Goal: Answer question/provide support: Share knowledge or assist other users

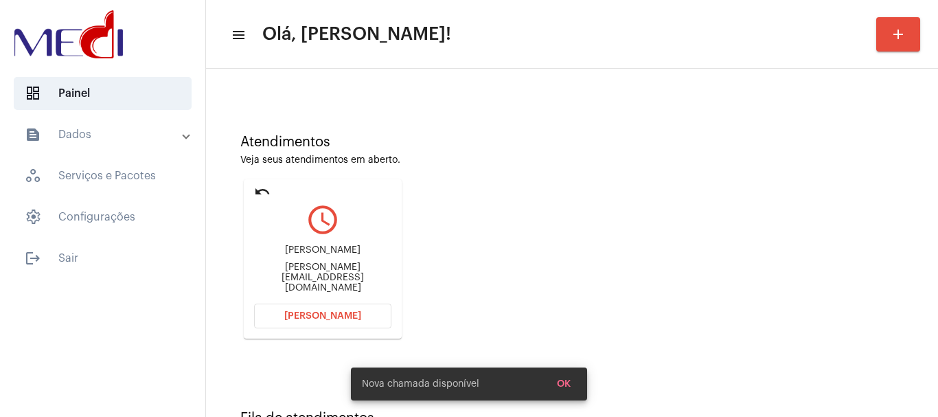
scroll to position [120, 0]
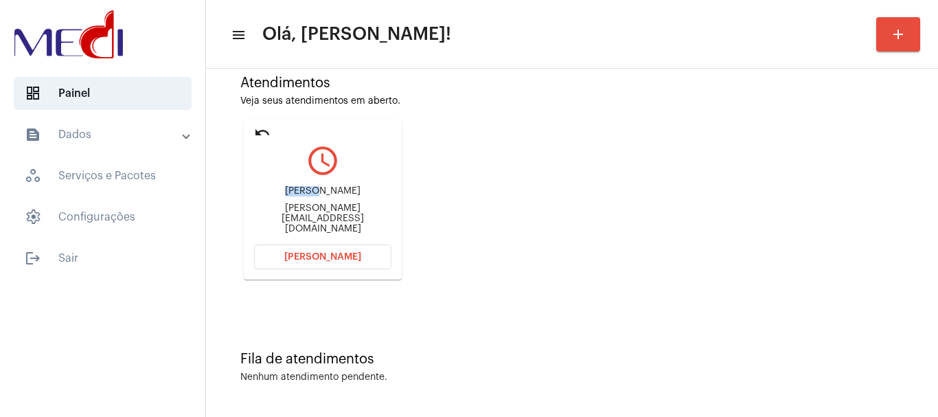
drag, startPoint x: 291, startPoint y: 199, endPoint x: 326, endPoint y: 201, distance: 35.1
click at [326, 196] on div "Minesh Patel" at bounding box center [322, 191] width 137 height 10
copy div "Minesh"
click at [352, 257] on span "[PERSON_NAME]" at bounding box center [322, 257] width 77 height 10
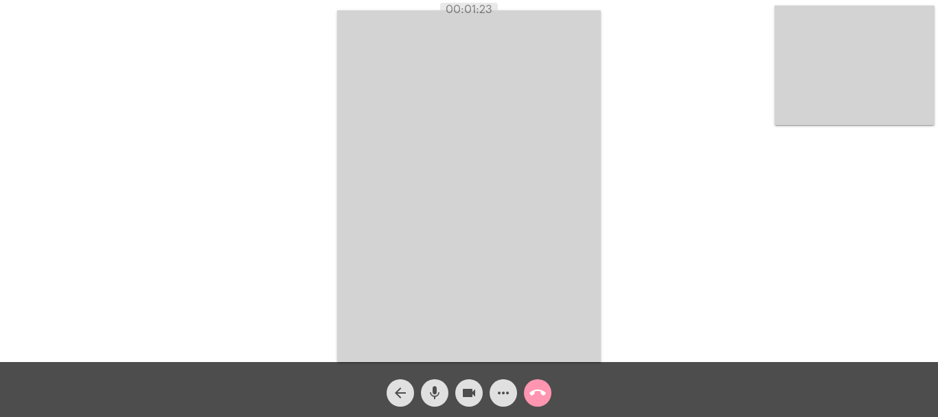
click at [534, 390] on mat-icon "call_end" at bounding box center [538, 393] width 16 height 16
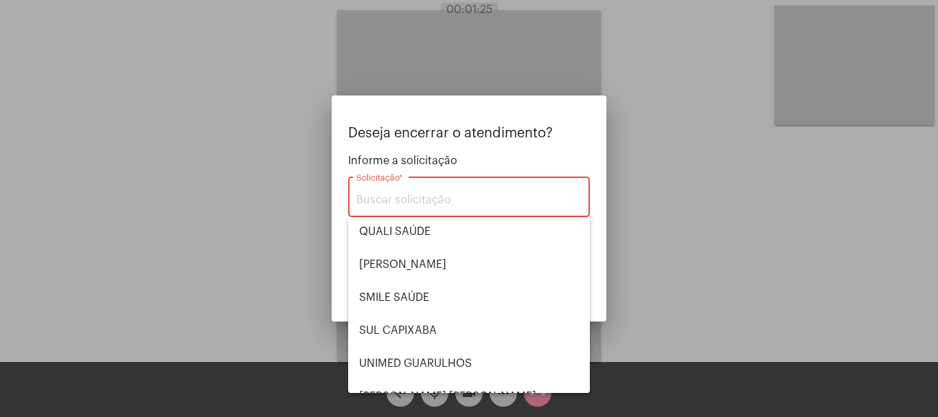
scroll to position [275, 0]
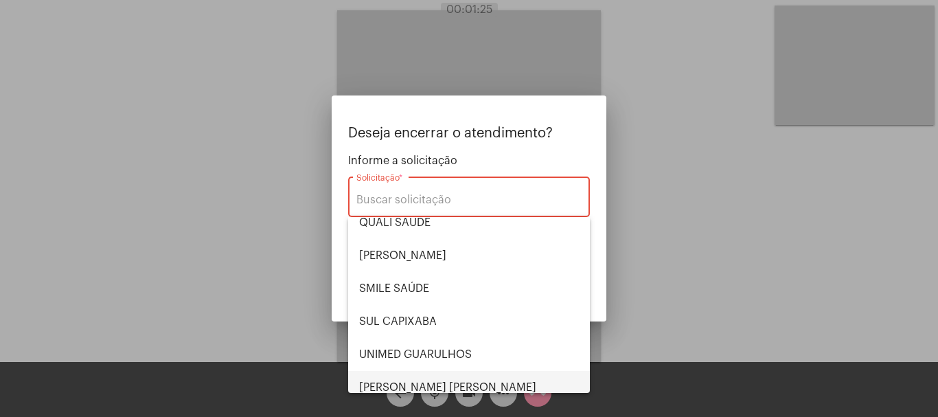
drag, startPoint x: 439, startPoint y: 378, endPoint x: 511, endPoint y: 356, distance: 75.6
click at [440, 378] on span "VERA CRUZ" at bounding box center [469, 387] width 220 height 33
type input "VERA CRUZ"
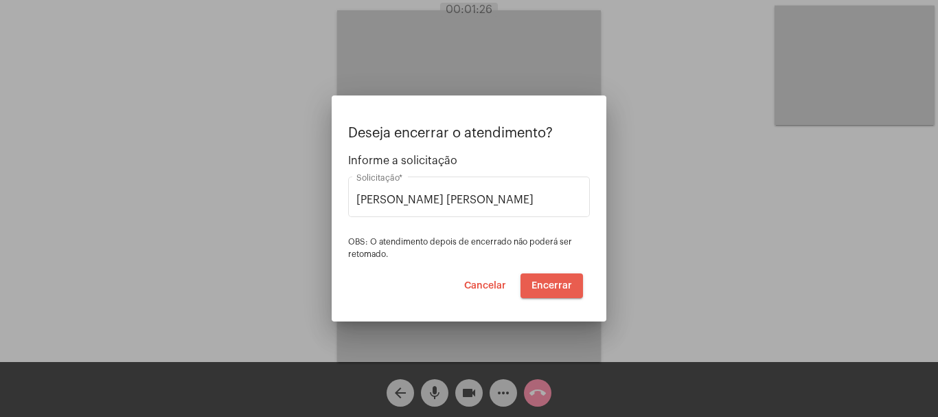
click at [554, 284] on span "Encerrar" at bounding box center [552, 286] width 41 height 10
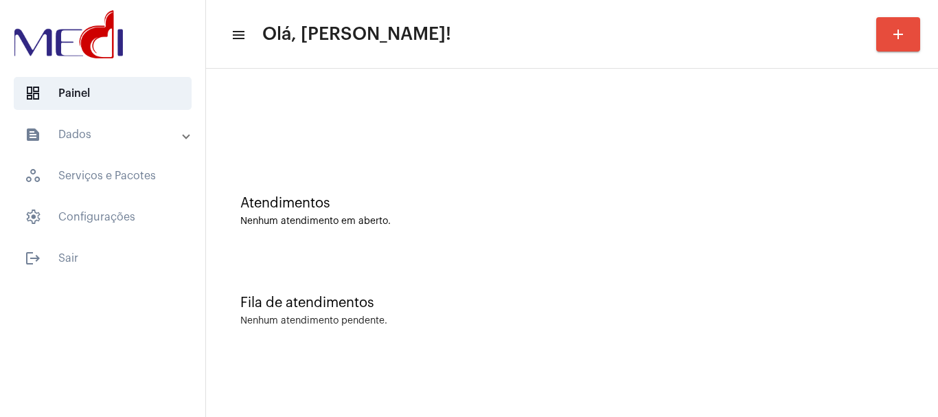
click at [519, 262] on div "Fila de atendimentos Nenhum atendimento pendente." at bounding box center [572, 304] width 718 height 100
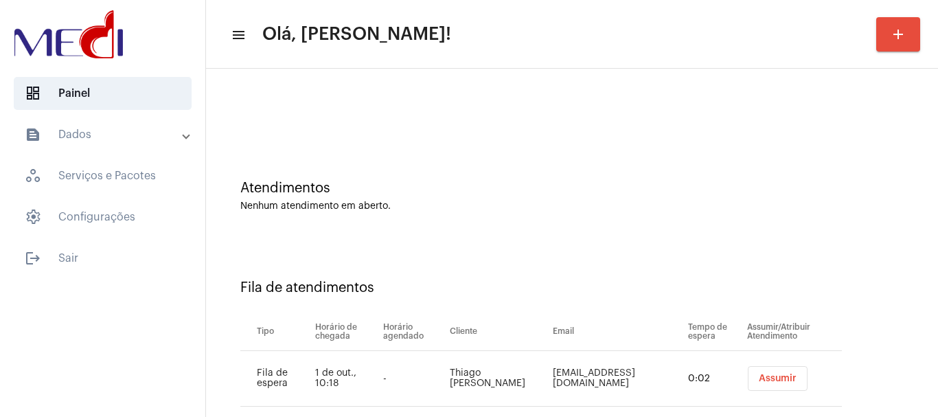
scroll to position [42, 0]
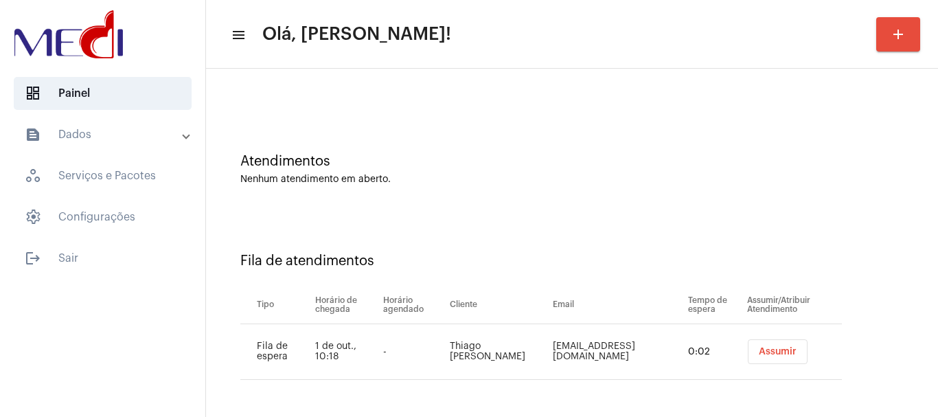
click at [778, 347] on span "Assumir" at bounding box center [778, 352] width 38 height 10
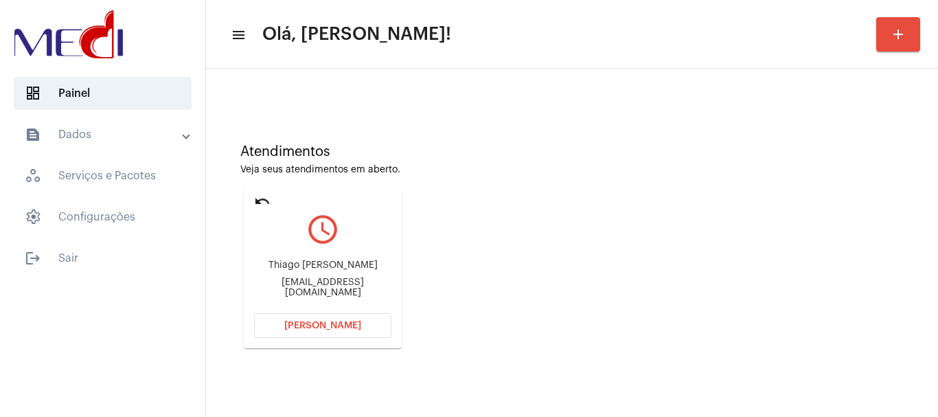
scroll to position [120, 0]
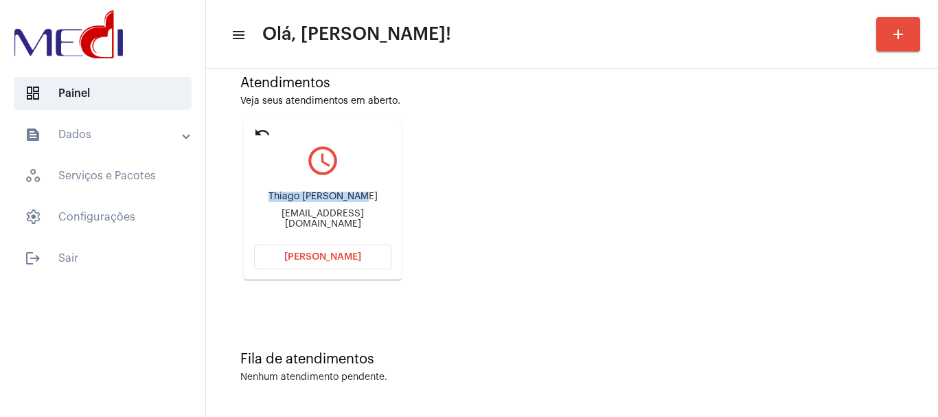
drag, startPoint x: 258, startPoint y: 192, endPoint x: 344, endPoint y: 201, distance: 86.3
click at [344, 201] on mat-card "undo query_builder Thiago Felipe longhi albino thiagolonghi@gmail.com Abrir Cha…" at bounding box center [323, 199] width 158 height 159
copy div "Thiago Felipe long"
click at [312, 254] on span "Abrir Chamada" at bounding box center [322, 257] width 77 height 10
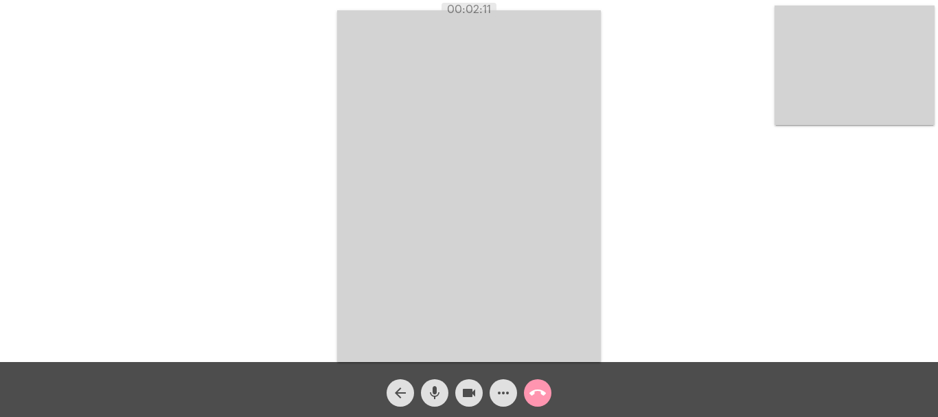
click at [536, 401] on mat-icon "call_end" at bounding box center [538, 393] width 16 height 16
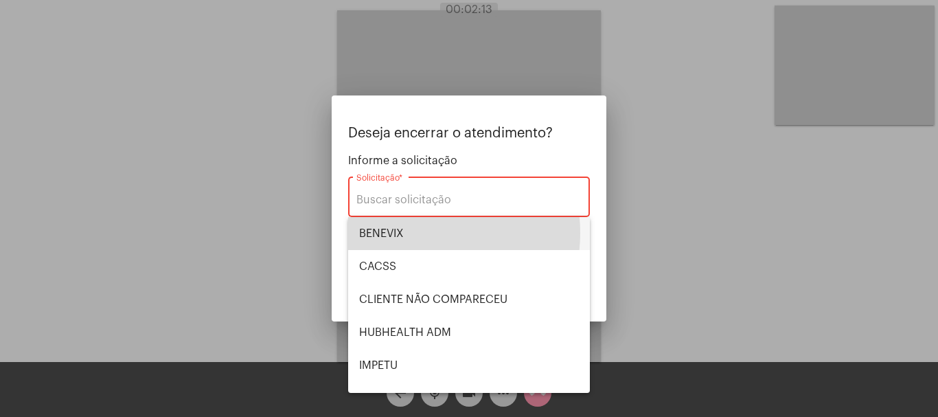
click at [409, 233] on span "BENEVIX" at bounding box center [469, 233] width 220 height 33
type input "BENEVIX"
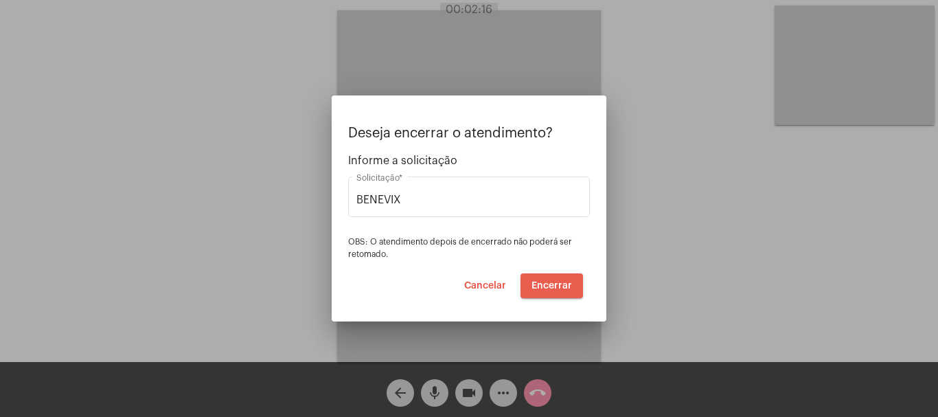
click at [546, 284] on span "Encerrar" at bounding box center [552, 286] width 41 height 10
click at [545, 283] on video at bounding box center [469, 186] width 264 height 352
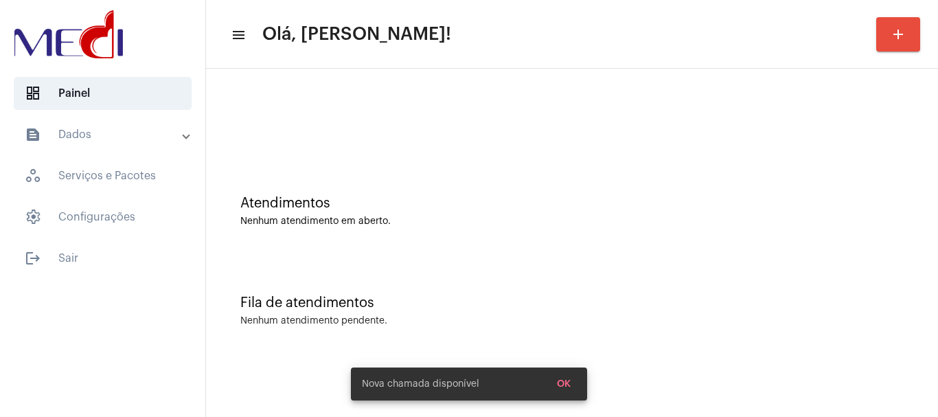
click at [415, 120] on div at bounding box center [572, 122] width 664 height 10
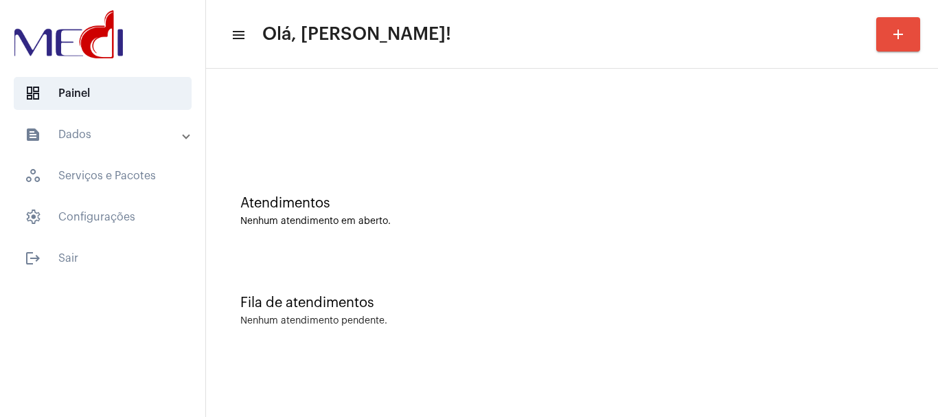
click at [362, 218] on div "Nenhum atendimento em aberto." at bounding box center [572, 221] width 664 height 10
click at [431, 136] on div at bounding box center [572, 115] width 718 height 79
click at [492, 201] on div "Atendimentos" at bounding box center [572, 203] width 664 height 15
click at [461, 192] on div "Atendimentos Nenhum atendimento em aberto." at bounding box center [572, 205] width 718 height 100
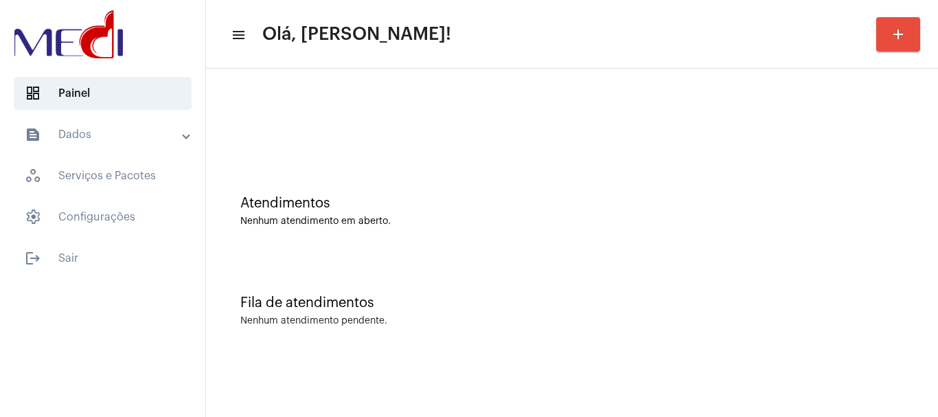
click at [378, 188] on div "Atendimentos Nenhum atendimento em aberto." at bounding box center [572, 205] width 718 height 100
click at [530, 217] on div "Nenhum atendimento em aberto." at bounding box center [572, 221] width 664 height 10
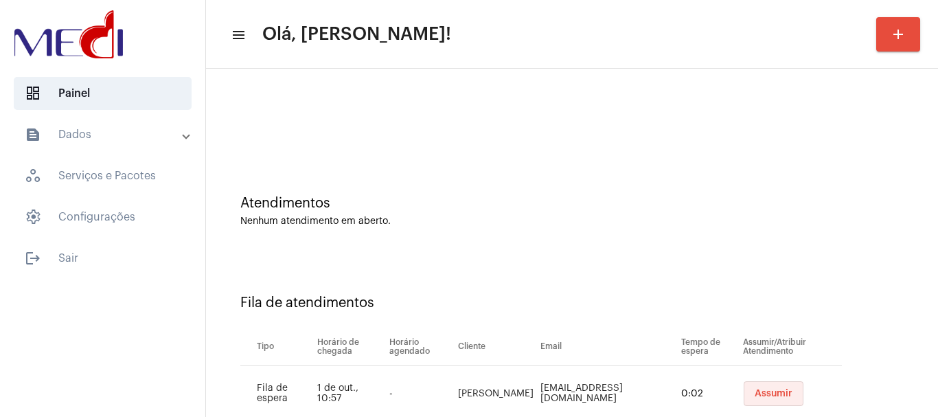
click at [764, 394] on span "Assumir" at bounding box center [774, 394] width 38 height 10
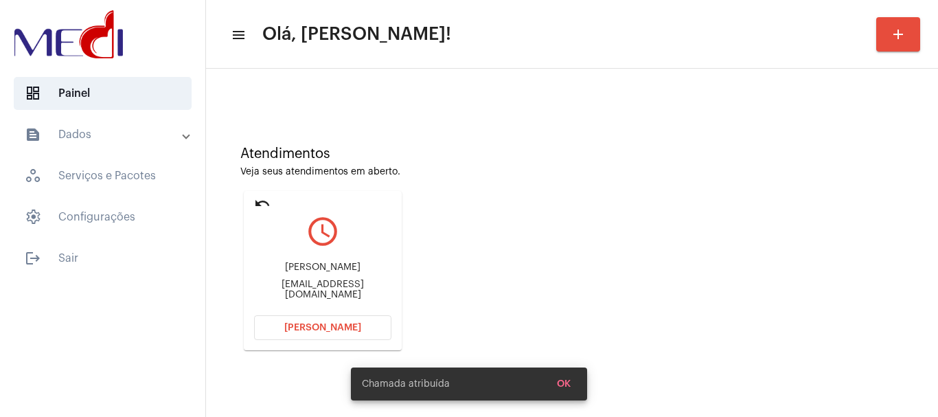
scroll to position [120, 0]
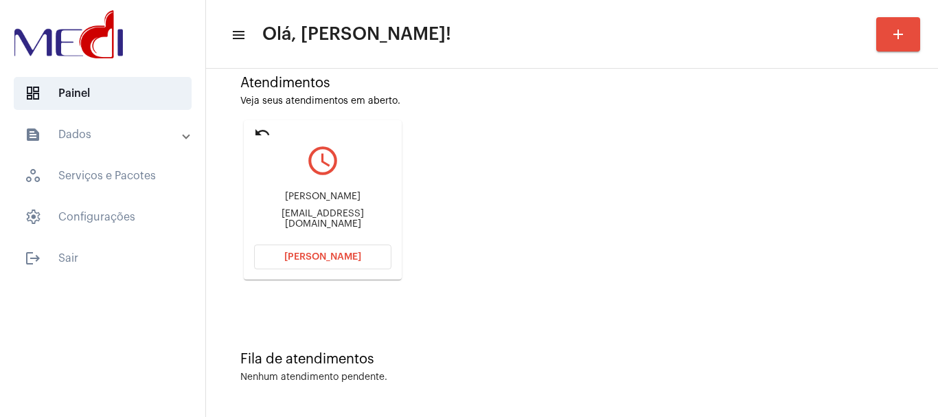
drag, startPoint x: 255, startPoint y: 199, endPoint x: 362, endPoint y: 198, distance: 107.2
click at [362, 198] on div "José Carlos de Godoy Júnior" at bounding box center [322, 197] width 137 height 10
copy div "José Carlos de Godoy J"
click at [321, 258] on span "Abrir Chamada" at bounding box center [322, 257] width 77 height 10
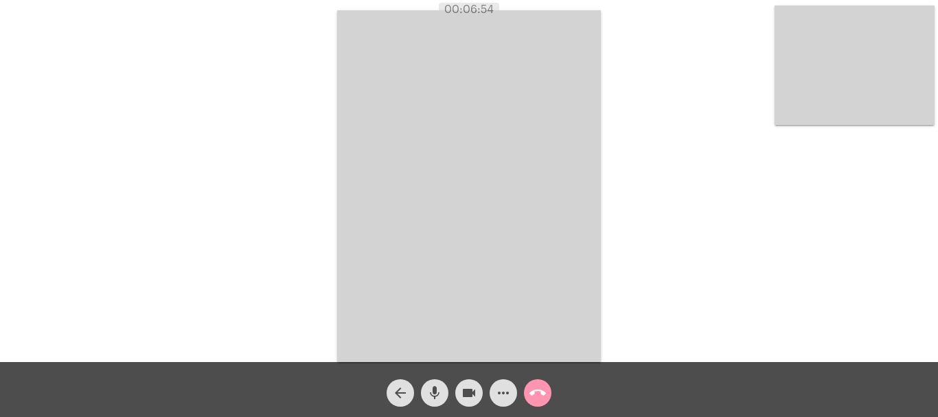
click at [543, 393] on mat-icon "call_end" at bounding box center [538, 393] width 16 height 16
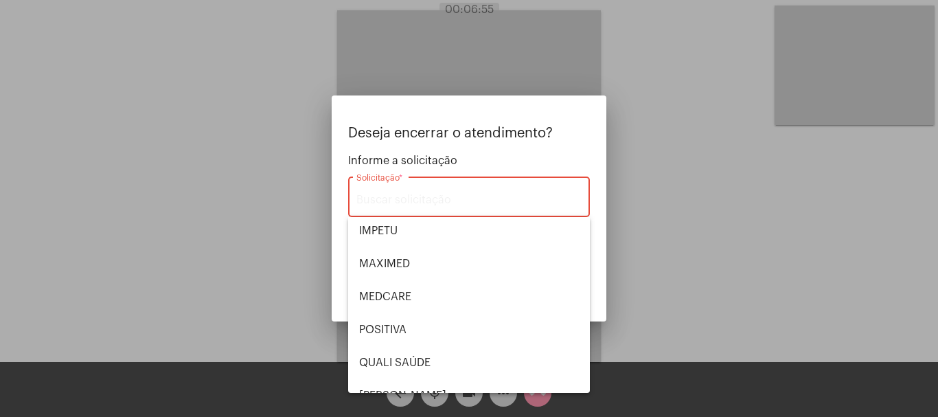
scroll to position [286, 0]
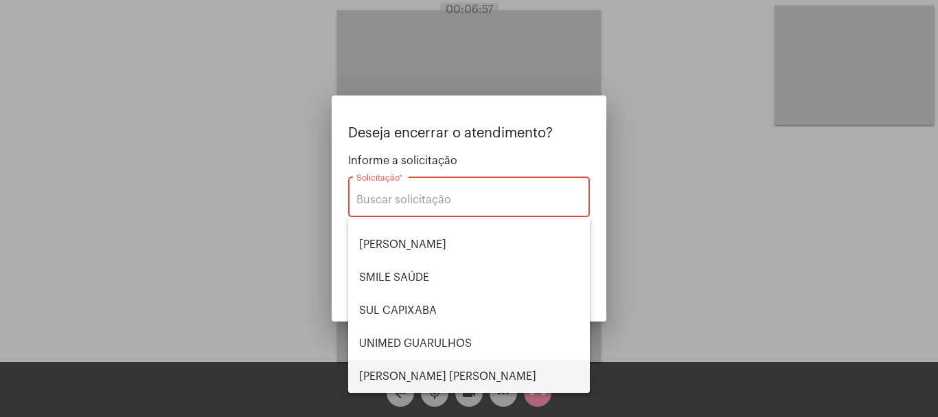
click at [449, 371] on span "VERA CRUZ" at bounding box center [469, 376] width 220 height 33
type input "VERA CRUZ"
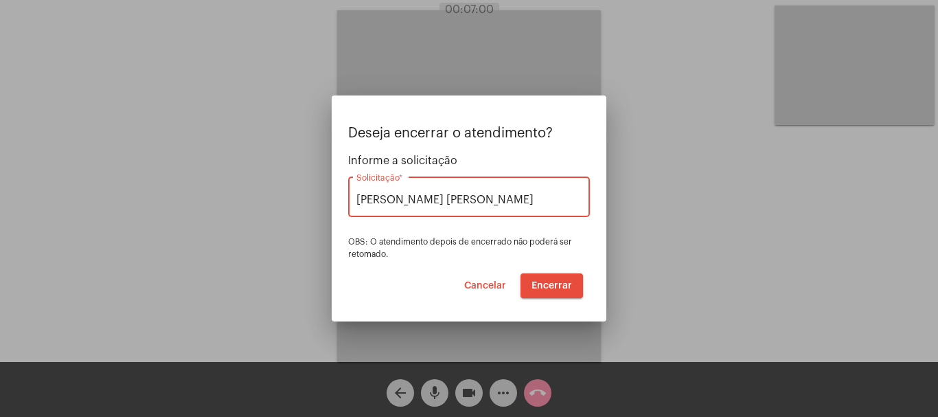
click at [541, 284] on span "Encerrar" at bounding box center [552, 286] width 41 height 10
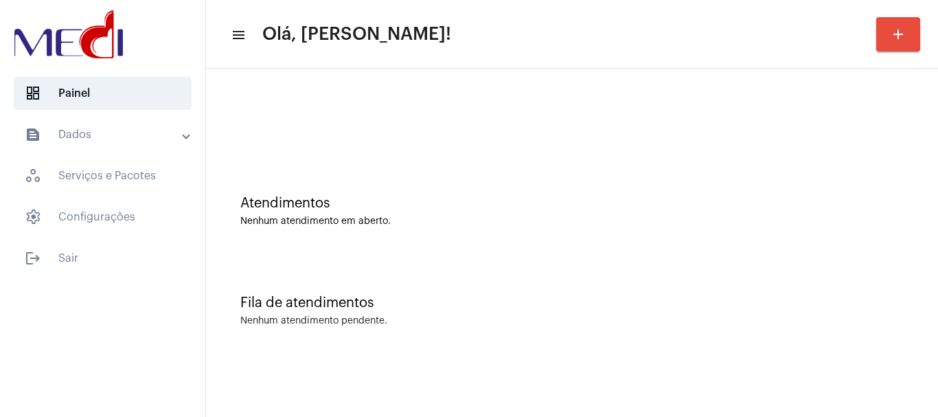
click at [484, 199] on div "Atendimentos" at bounding box center [572, 203] width 664 height 15
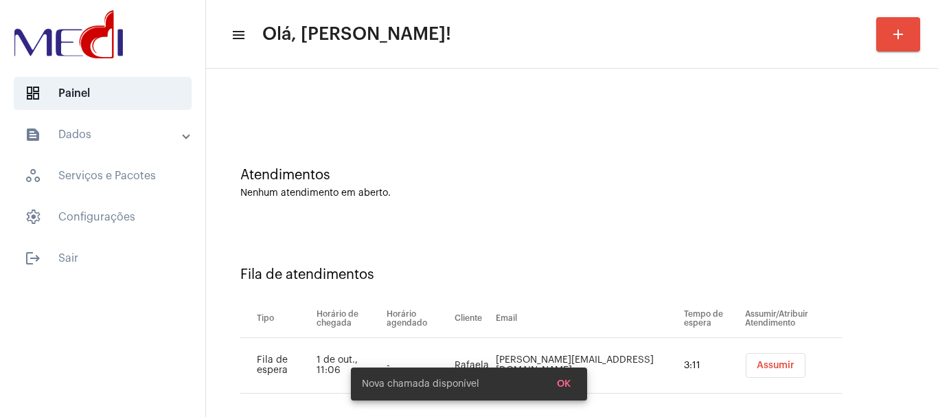
scroll to position [42, 0]
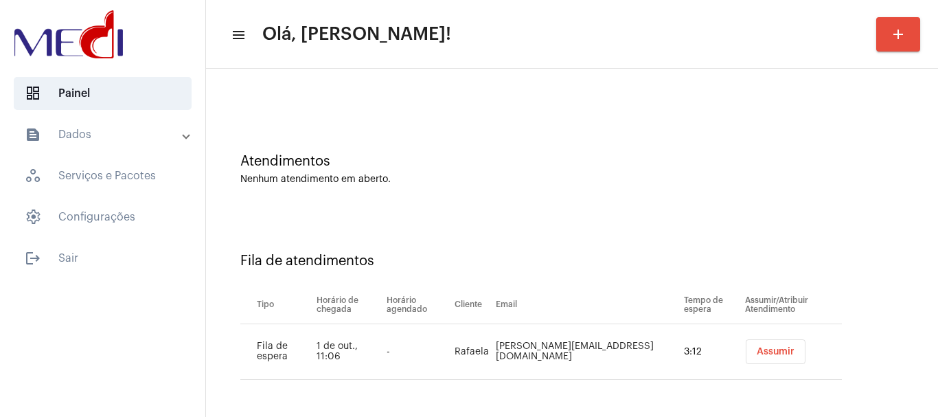
click at [757, 348] on span "Assumir" at bounding box center [776, 352] width 38 height 10
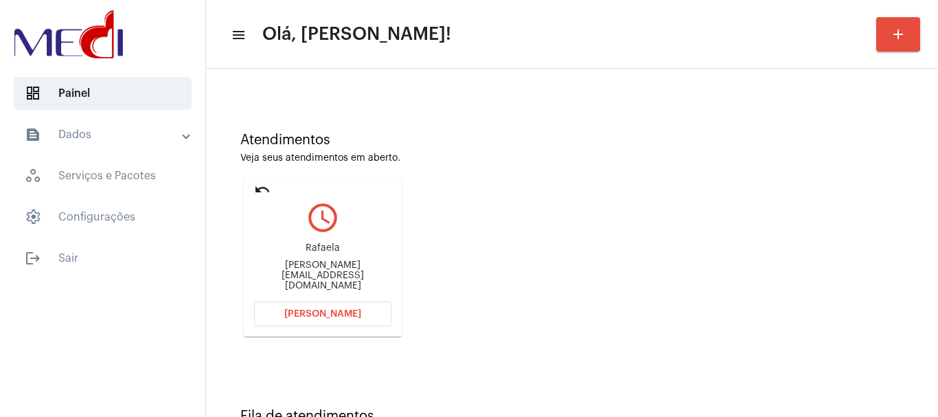
scroll to position [120, 0]
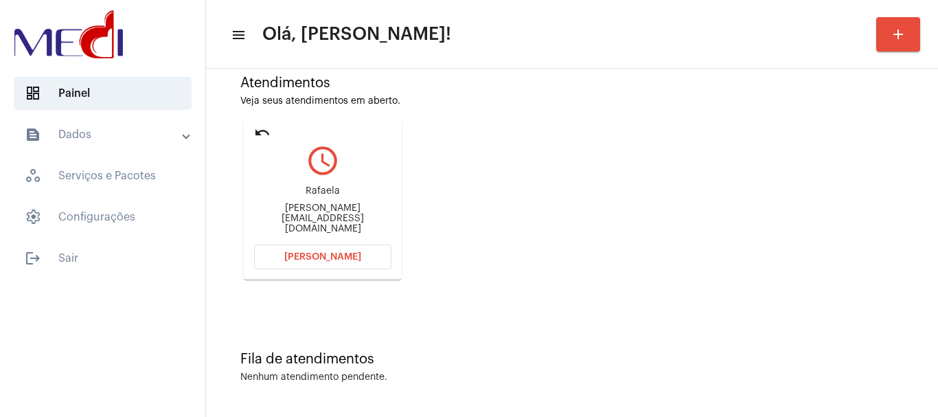
drag, startPoint x: 266, startPoint y: 216, endPoint x: 329, endPoint y: 218, distance: 63.2
click at [329, 218] on div "rafaela-lorenzi@live.com" at bounding box center [322, 218] width 137 height 31
copy div "rafaela-lorenz"
click at [313, 258] on span "[PERSON_NAME]" at bounding box center [322, 257] width 77 height 10
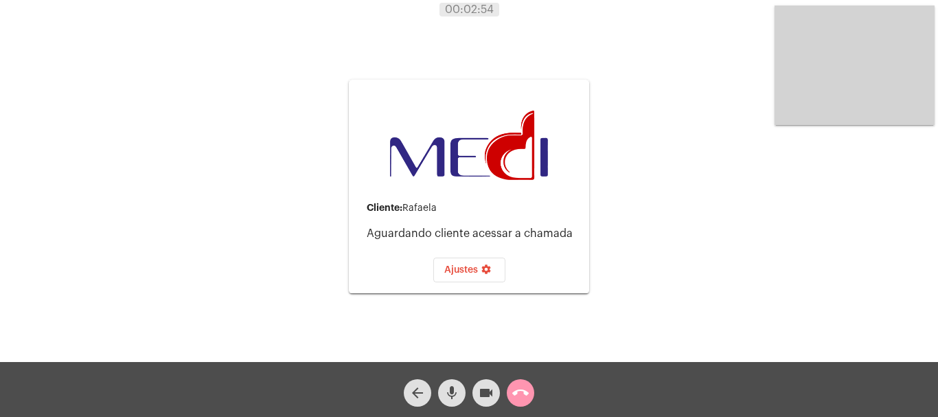
click at [519, 396] on mat-icon "call_end" at bounding box center [520, 393] width 16 height 16
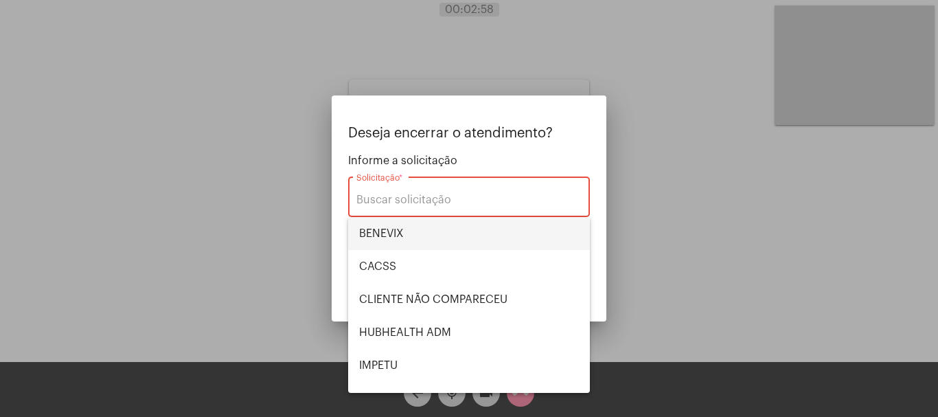
click at [438, 224] on span "BENEVIX" at bounding box center [469, 233] width 220 height 33
type input "BENEVIX"
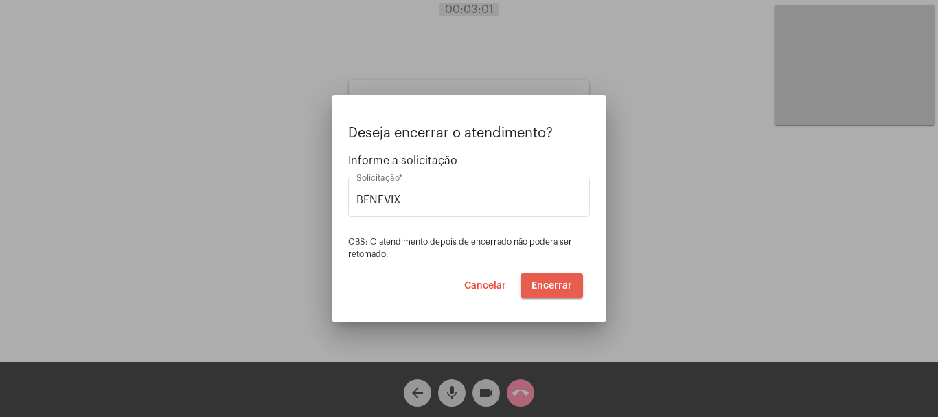
click at [543, 287] on span "Encerrar" at bounding box center [552, 286] width 41 height 10
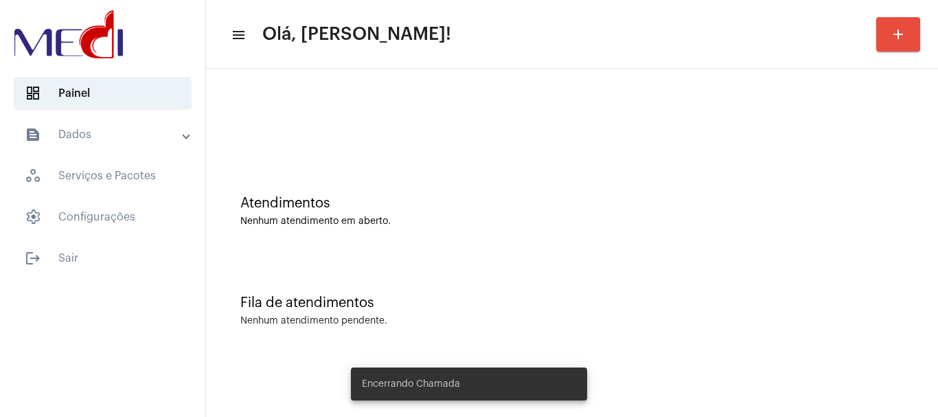
click at [570, 197] on div "Atendimentos" at bounding box center [572, 203] width 664 height 15
click at [565, 209] on div "Atendimentos" at bounding box center [572, 203] width 664 height 15
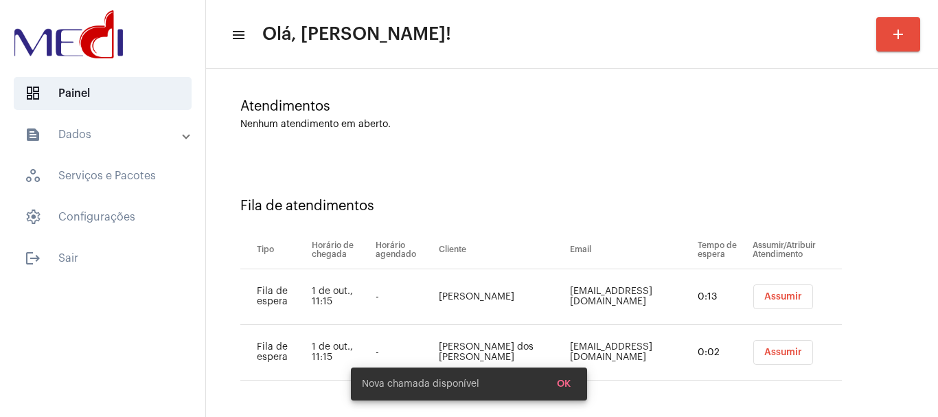
scroll to position [98, 0]
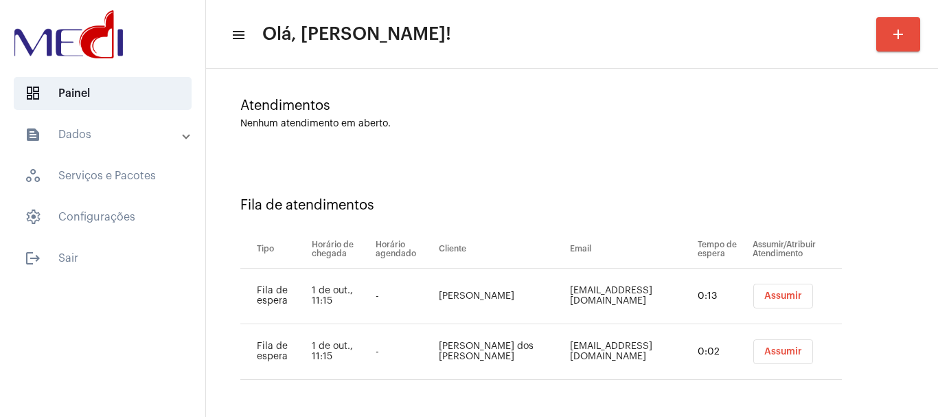
click at [764, 356] on span "Assumir" at bounding box center [783, 352] width 38 height 10
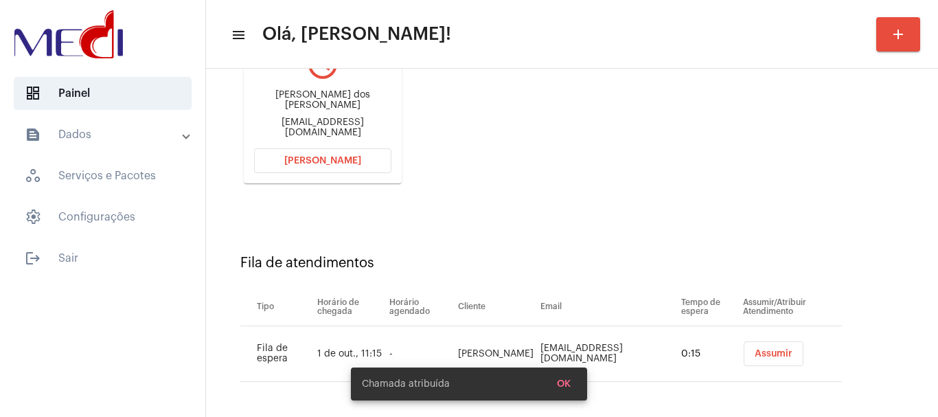
scroll to position [218, 0]
click at [758, 339] on td "Assumir" at bounding box center [791, 352] width 102 height 56
click at [764, 349] on span "Assumir" at bounding box center [774, 352] width 38 height 10
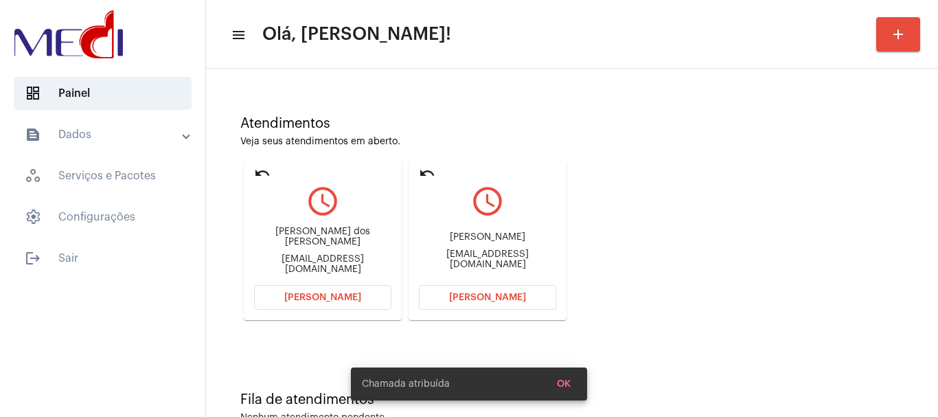
scroll to position [120, 0]
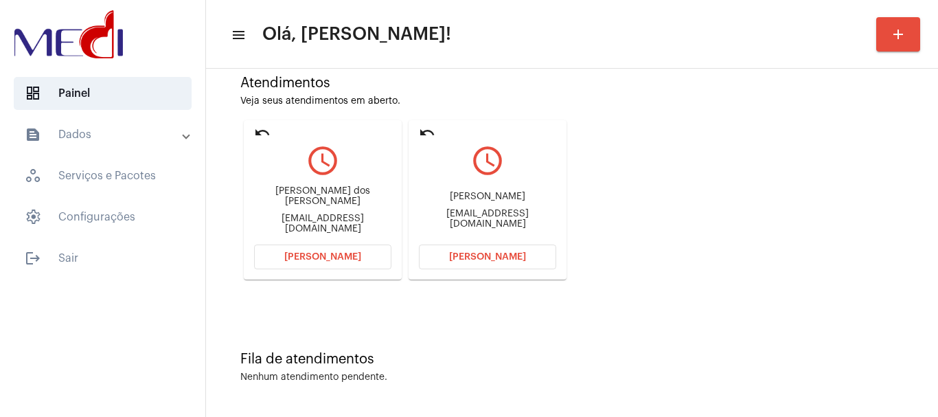
drag, startPoint x: 431, startPoint y: 193, endPoint x: 507, endPoint y: 199, distance: 75.8
click at [507, 199] on div "Isabella Sabino Neves isabellaalvessabino@gmail.com" at bounding box center [487, 210] width 137 height 62
copy div "Isabella Sabino"
click at [514, 252] on span "Abrir Chamada" at bounding box center [487, 257] width 77 height 10
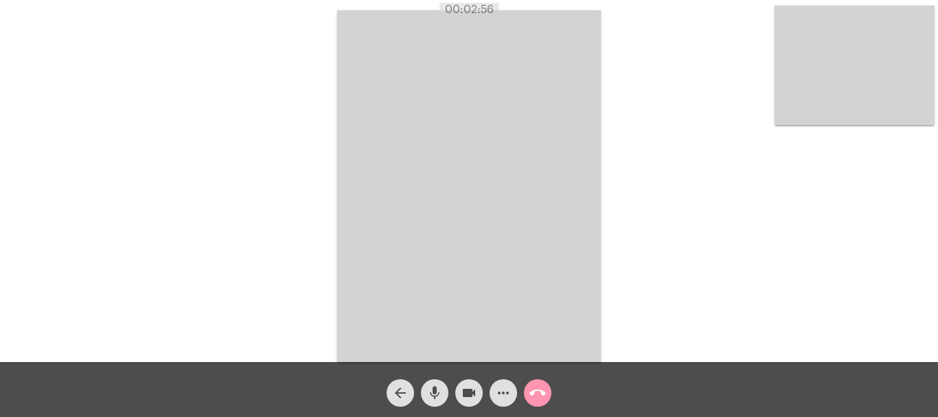
click at [535, 394] on mat-icon "call_end" at bounding box center [538, 393] width 16 height 16
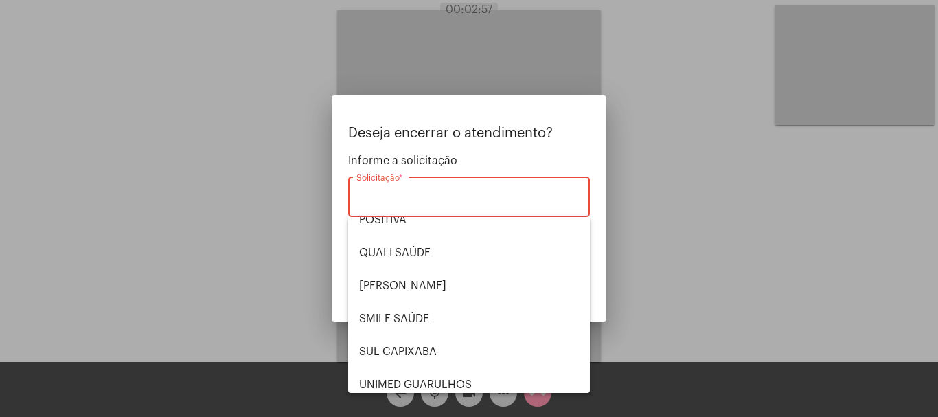
scroll to position [286, 0]
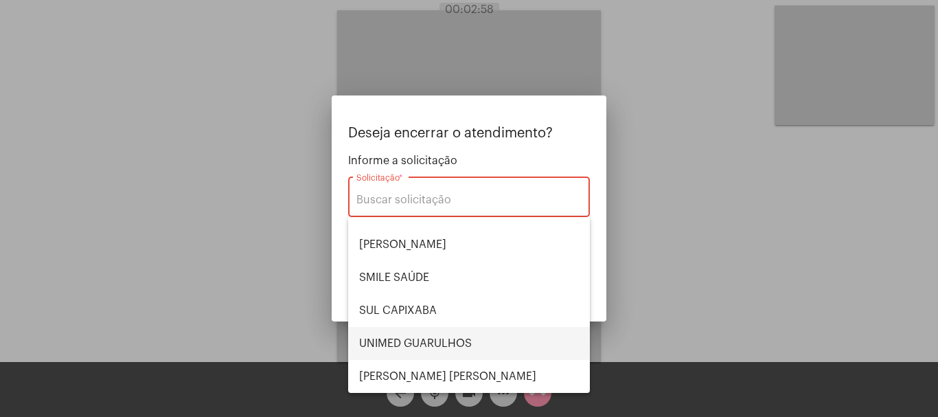
click at [438, 345] on span "UNIMED GUARULHOS" at bounding box center [469, 343] width 220 height 33
type input "UNIMED GUARULHOS"
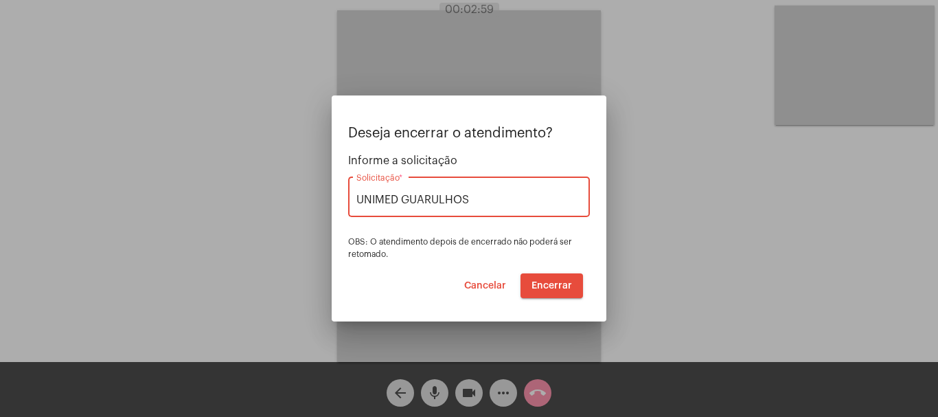
click at [567, 281] on span "Encerrar" at bounding box center [552, 286] width 41 height 10
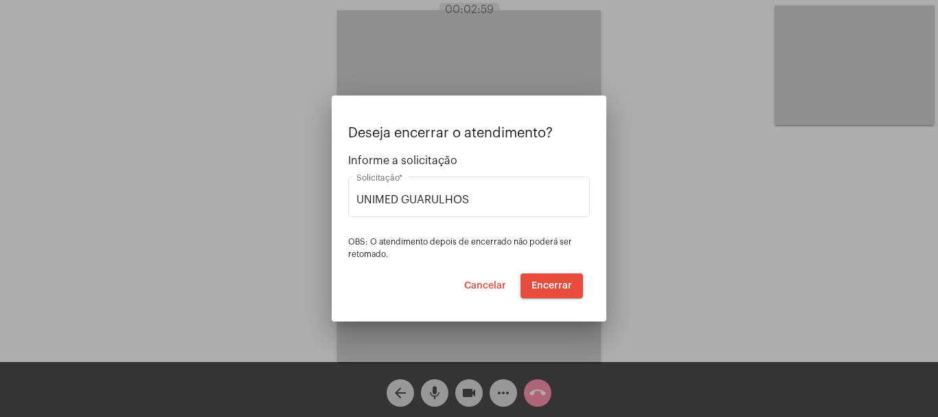
click at [568, 281] on video at bounding box center [469, 186] width 264 height 352
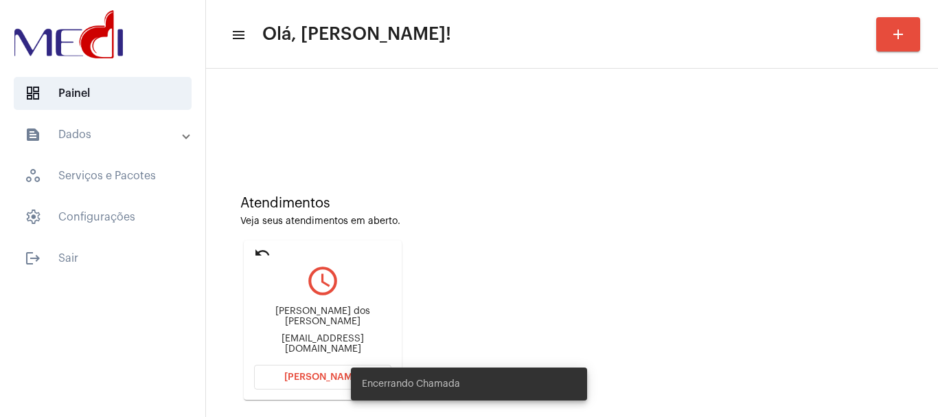
scroll to position [120, 0]
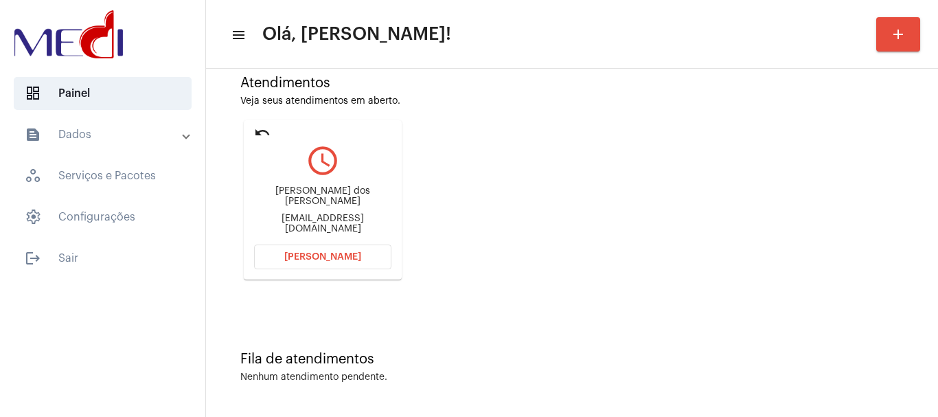
drag, startPoint x: 251, startPoint y: 201, endPoint x: 351, endPoint y: 196, distance: 99.7
click at [351, 196] on mat-card "undo query_builder Luiz Carlos Rufino dos santos lc3497402@gmail.com Abrir Cham…" at bounding box center [323, 199] width 158 height 159
copy div "Luiz Carlos Rufino do"
click at [317, 254] on span "Abrir Chamada" at bounding box center [322, 257] width 77 height 10
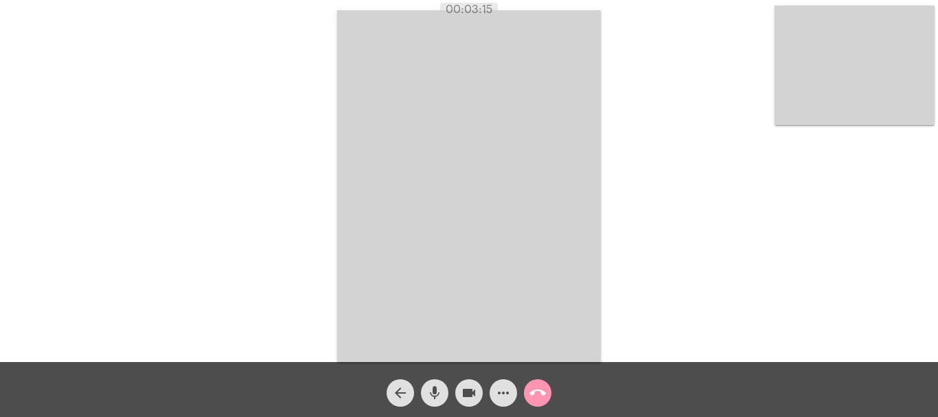
click at [535, 392] on mat-icon "call_end" at bounding box center [538, 393] width 16 height 16
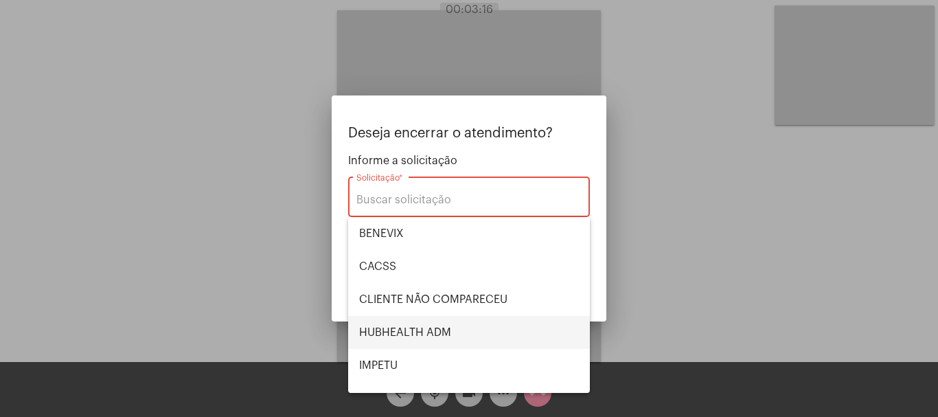
click at [446, 329] on span "HUBHEALTH ADM" at bounding box center [469, 332] width 220 height 33
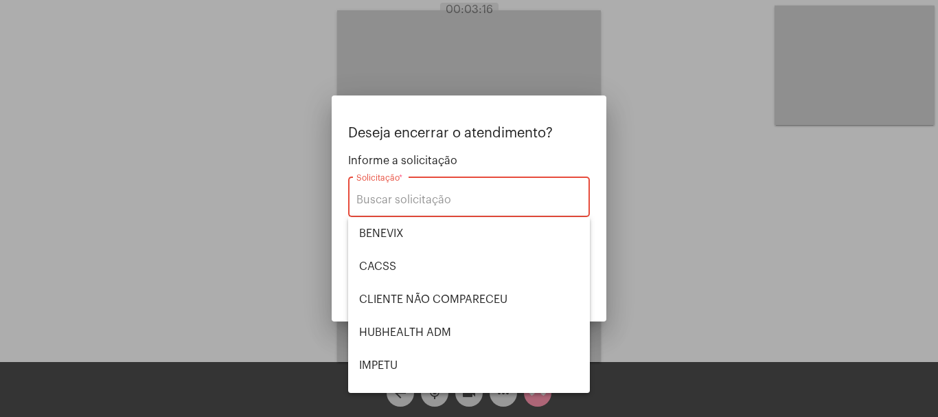
type input "HUBHEALTH ADM"
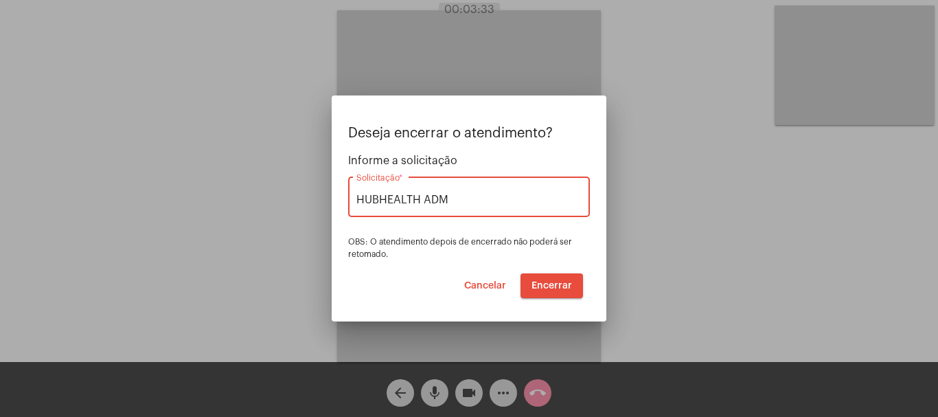
click at [546, 283] on span "Encerrar" at bounding box center [552, 286] width 41 height 10
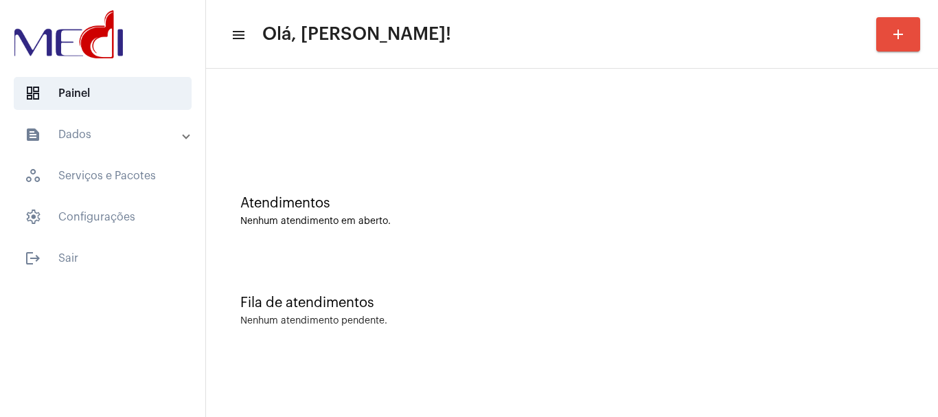
click at [548, 206] on div "Atendimentos" at bounding box center [572, 203] width 664 height 15
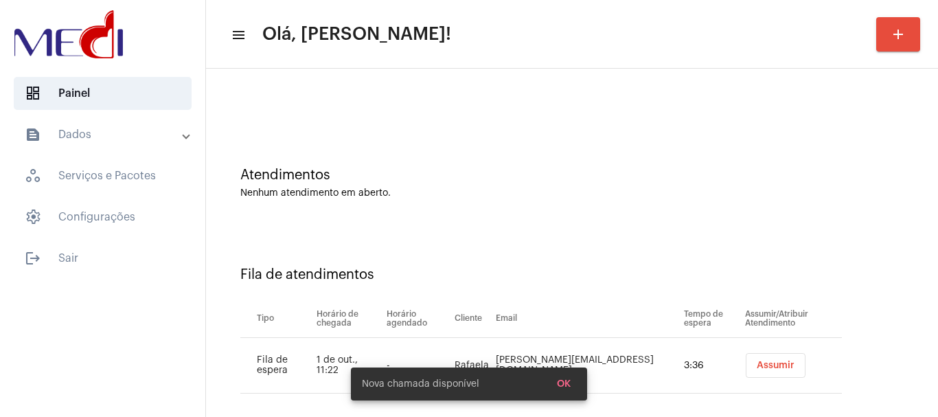
scroll to position [42, 0]
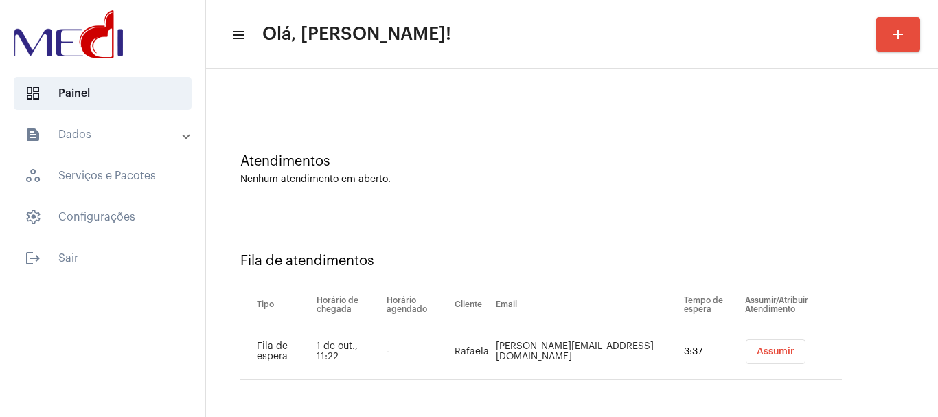
click at [759, 350] on span "Assumir" at bounding box center [776, 352] width 38 height 10
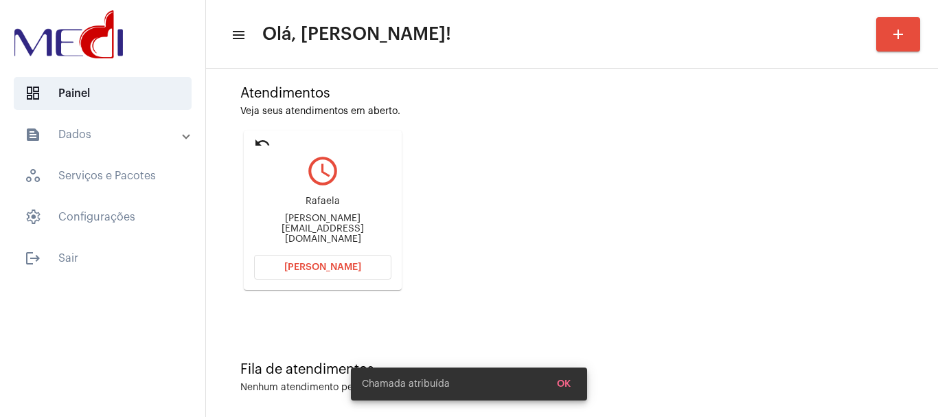
scroll to position [120, 0]
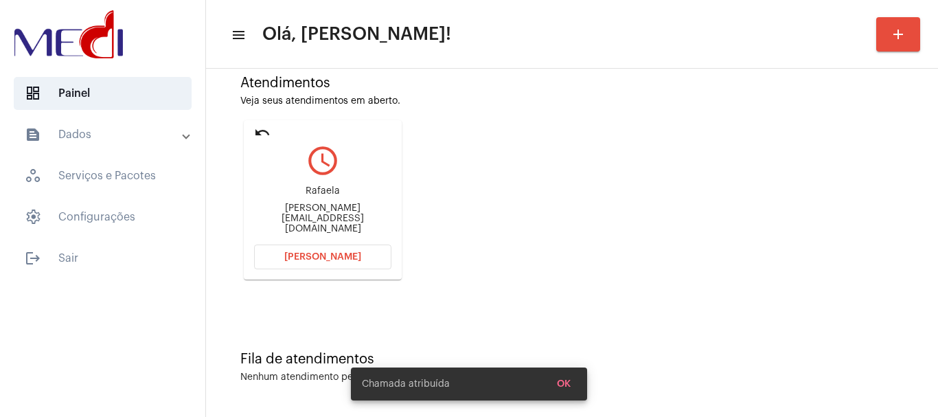
drag, startPoint x: 299, startPoint y: 202, endPoint x: 339, endPoint y: 190, distance: 41.5
click at [339, 190] on div "Rafaela rafaela-lorenzi@live.com" at bounding box center [322, 210] width 137 height 62
copy div "Rafaela"
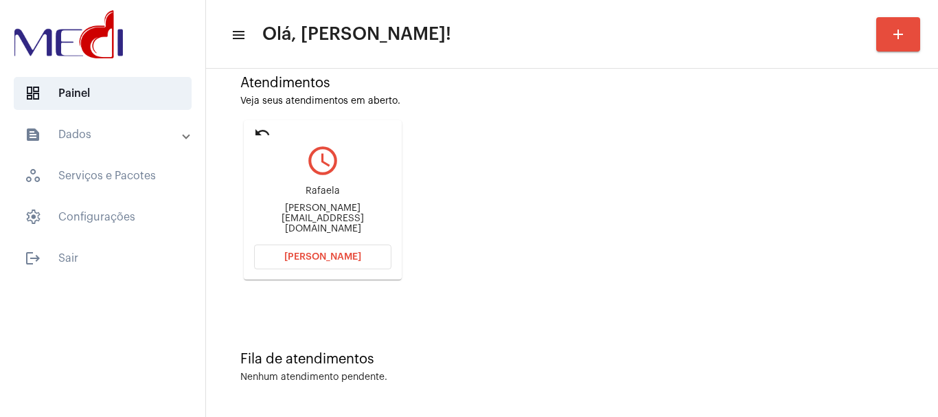
click at [316, 260] on span "Abrir Chamada" at bounding box center [322, 257] width 77 height 10
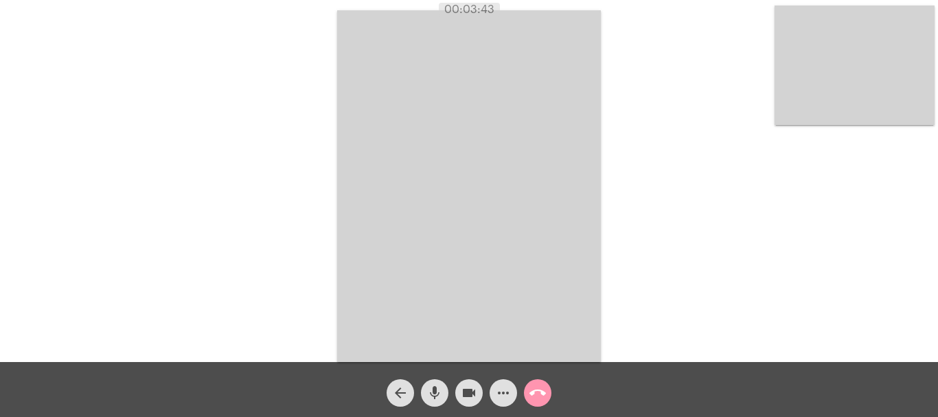
click at [537, 393] on mat-icon "call_end" at bounding box center [538, 393] width 16 height 16
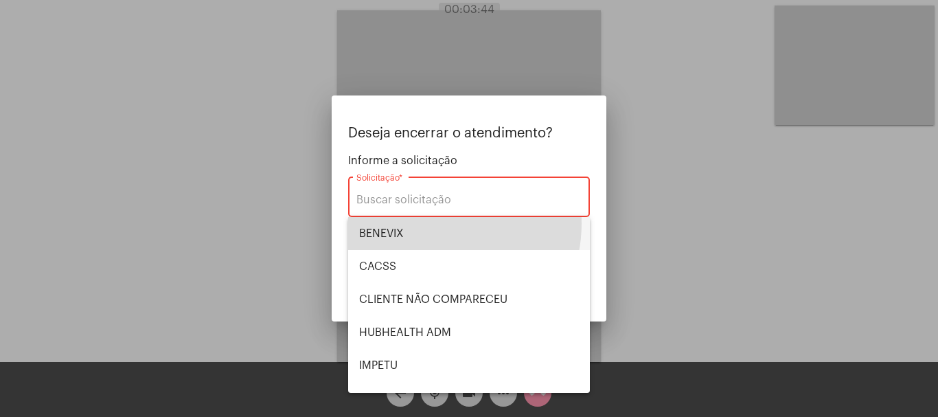
click at [428, 223] on span "BENEVIX" at bounding box center [469, 233] width 220 height 33
type input "BENEVIX"
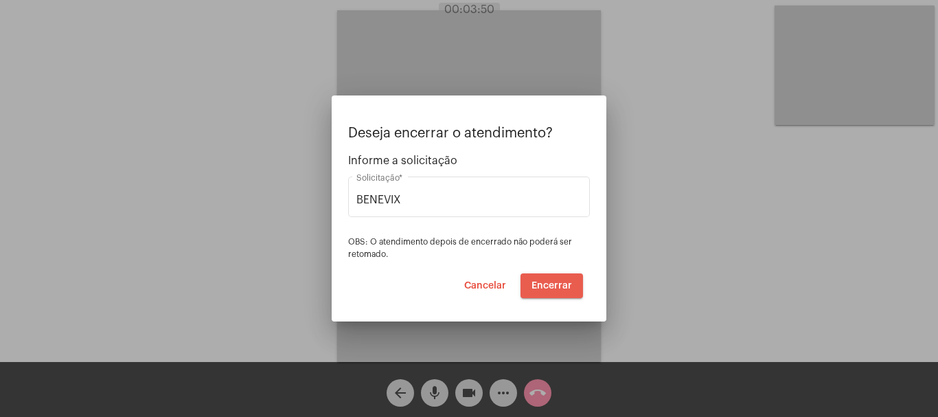
click at [555, 284] on span "Encerrar" at bounding box center [552, 286] width 41 height 10
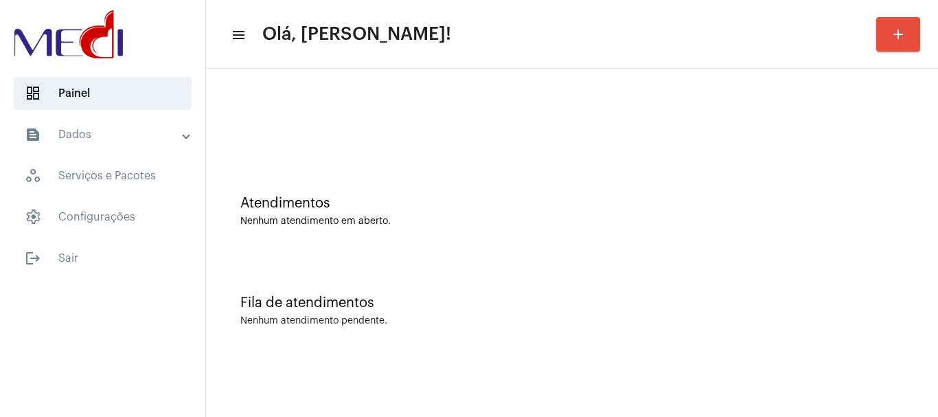
click at [481, 231] on div "Atendimentos Nenhum atendimento em aberto." at bounding box center [572, 205] width 718 height 100
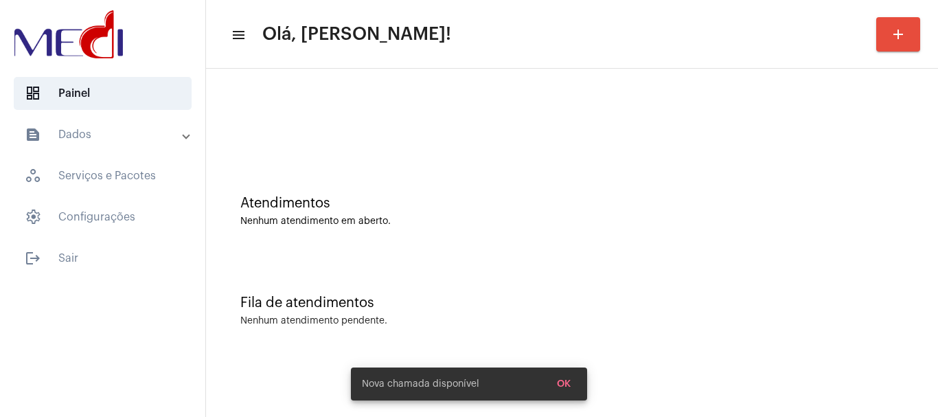
click at [488, 194] on div "Atendimentos Nenhum atendimento em aberto." at bounding box center [572, 205] width 718 height 100
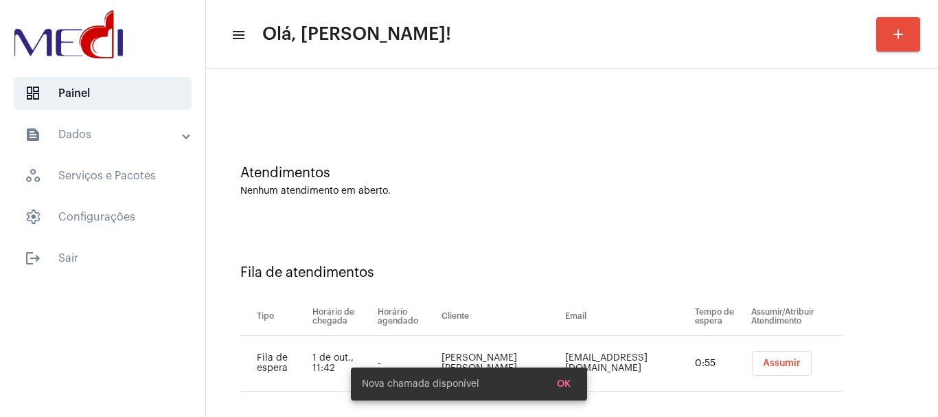
scroll to position [42, 0]
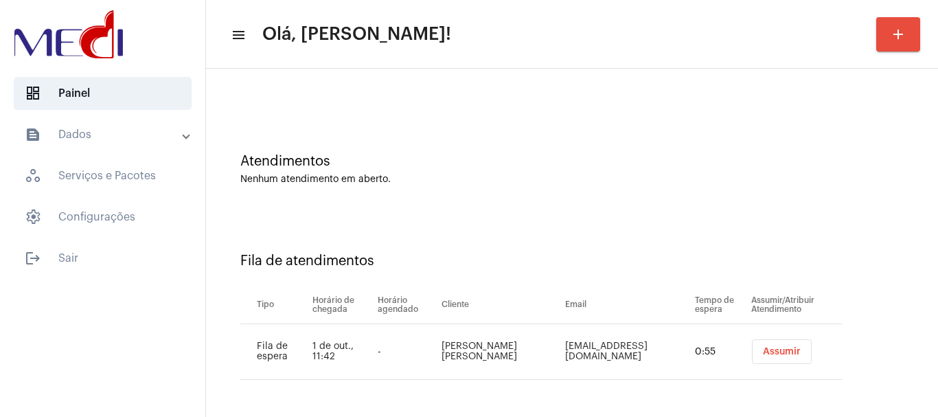
click at [763, 350] on span "Assumir" at bounding box center [782, 352] width 38 height 10
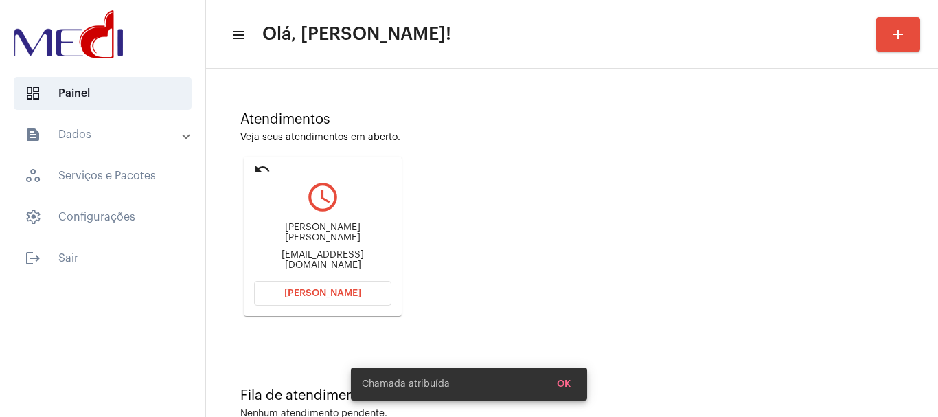
scroll to position [120, 0]
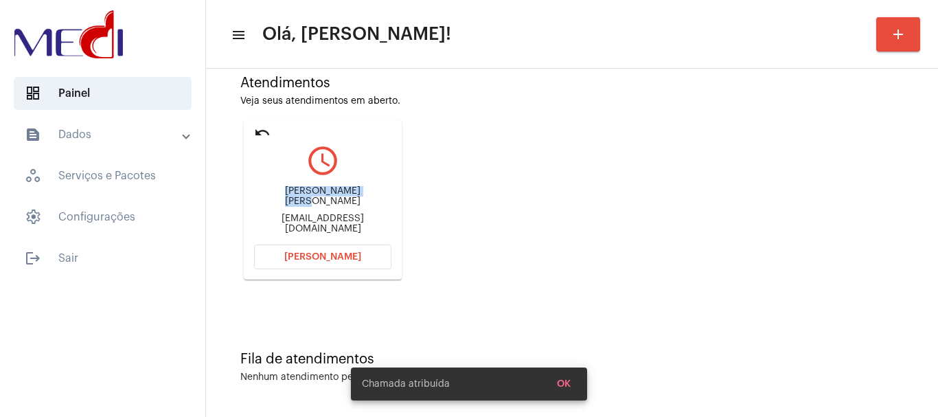
drag, startPoint x: 279, startPoint y: 201, endPoint x: 367, endPoint y: 196, distance: 88.0
click at [367, 196] on div "[PERSON_NAME] [PERSON_NAME]" at bounding box center [322, 196] width 137 height 21
copy div "[PERSON_NAME] [PERSON_NAME]"
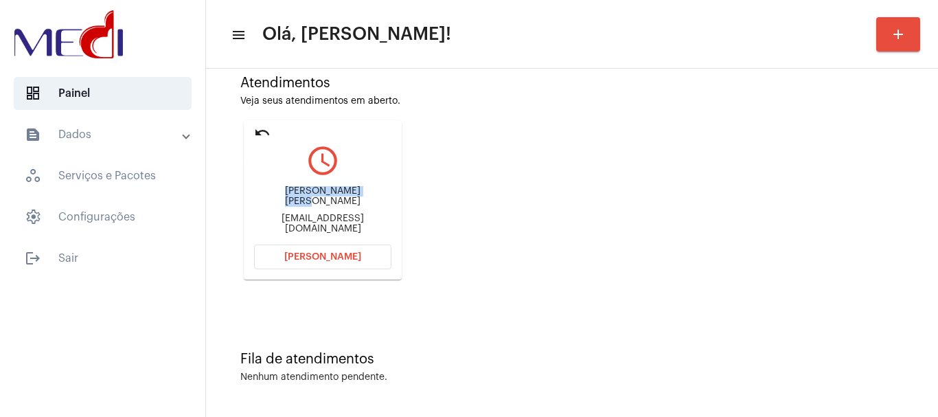
click at [260, 131] on mat-icon "undo" at bounding box center [262, 132] width 16 height 16
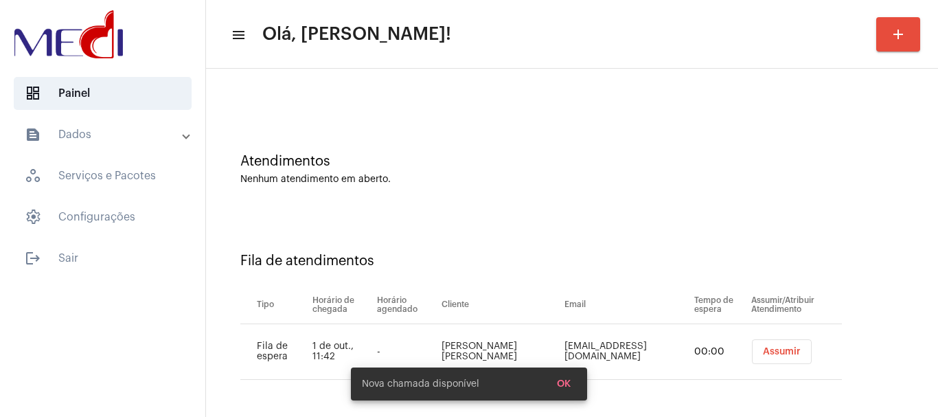
scroll to position [42, 0]
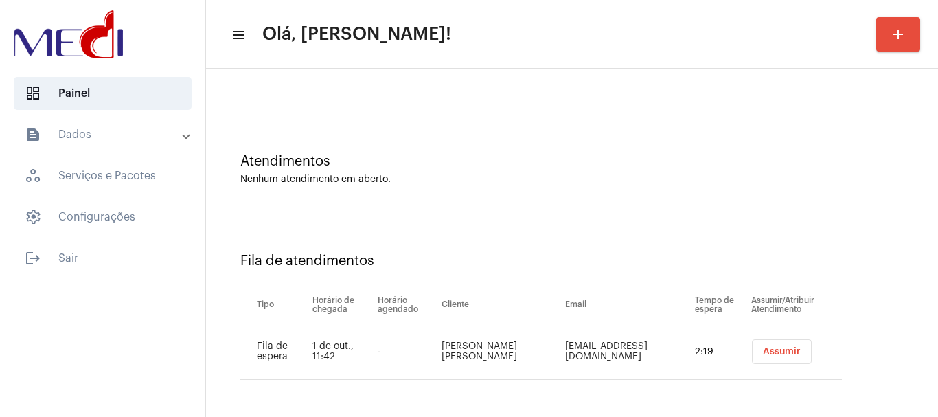
click at [639, 200] on div "Atendimentos Nenhum atendimento em aberto." at bounding box center [572, 163] width 718 height 100
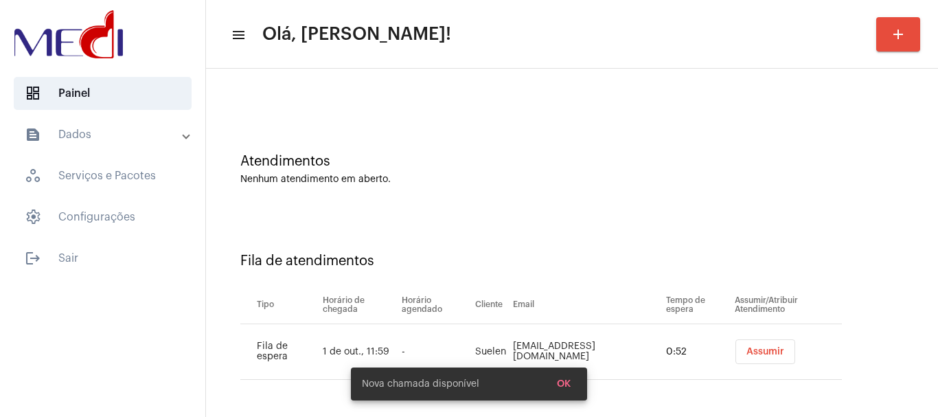
drag, startPoint x: 465, startPoint y: 125, endPoint x: 492, endPoint y: 144, distance: 33.0
click at [468, 125] on div "Atendimentos Nenhum atendimento em aberto." at bounding box center [572, 163] width 718 height 100
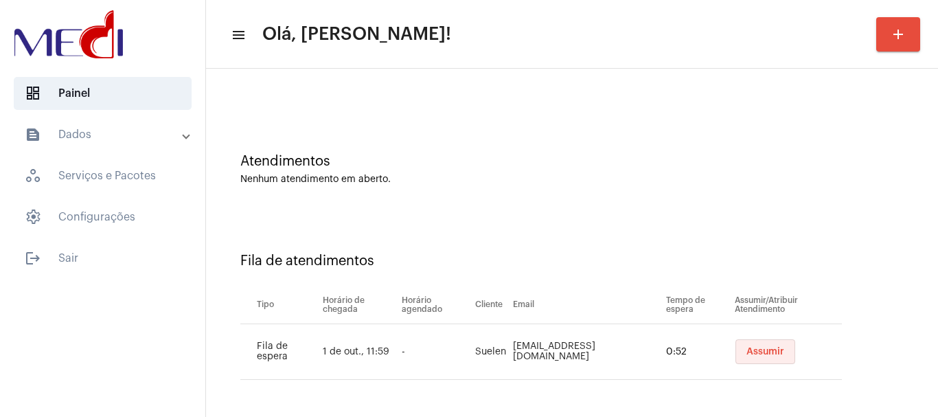
click at [760, 354] on span "Assumir" at bounding box center [766, 352] width 38 height 10
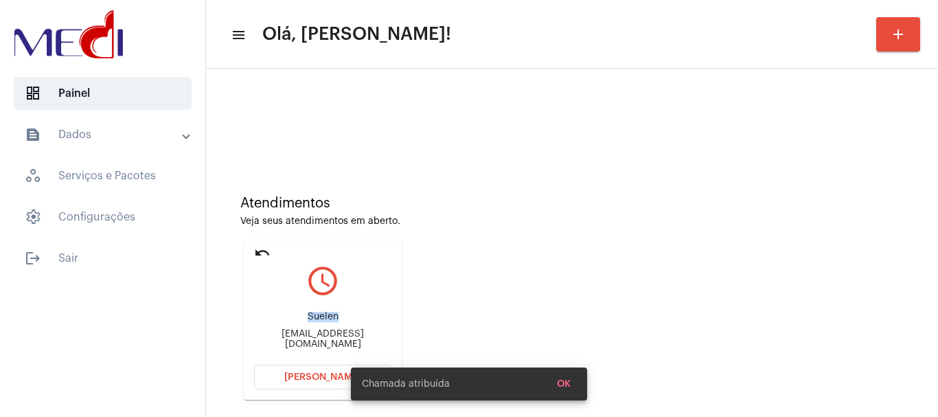
drag, startPoint x: 302, startPoint y: 317, endPoint x: 359, endPoint y: 321, distance: 57.1
click at [358, 322] on div "Suelen" at bounding box center [322, 317] width 137 height 10
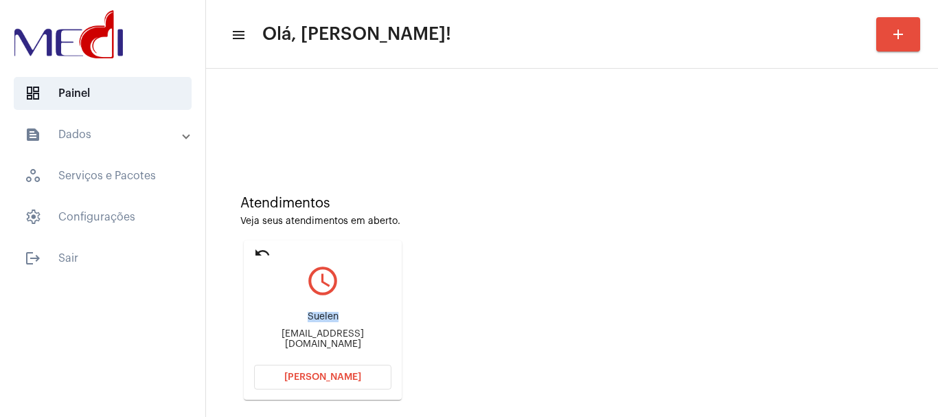
copy div "Suelen"
click at [279, 387] on button "[PERSON_NAME]" at bounding box center [322, 377] width 137 height 25
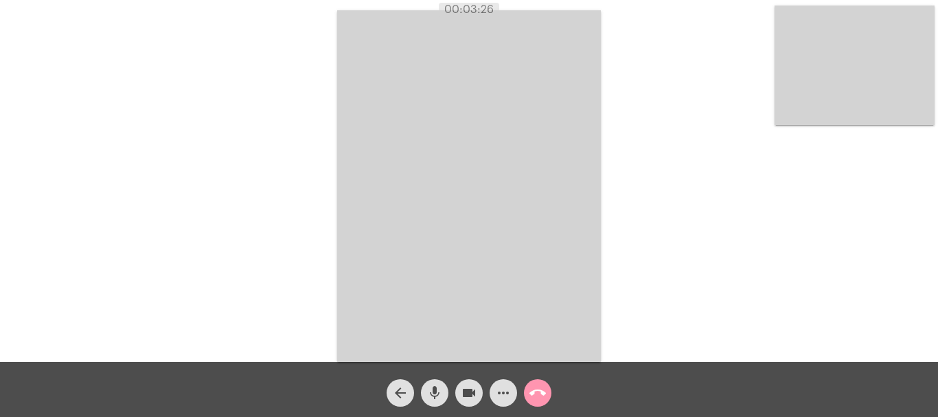
click at [543, 393] on mat-icon "call_end" at bounding box center [538, 393] width 16 height 16
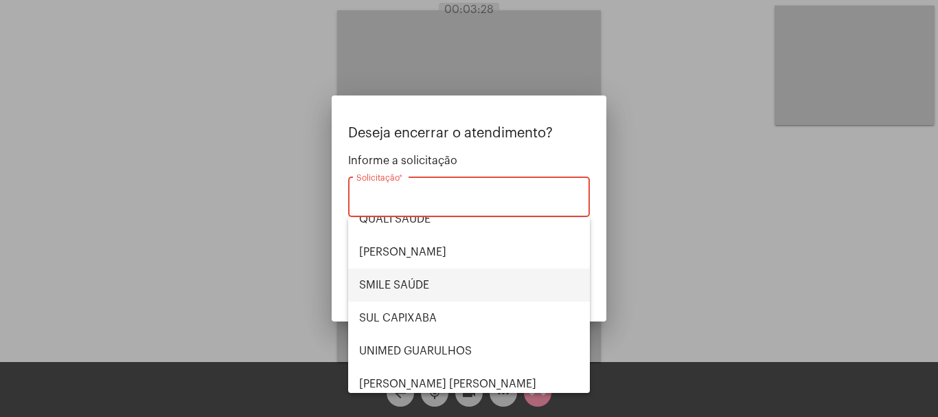
scroll to position [286, 0]
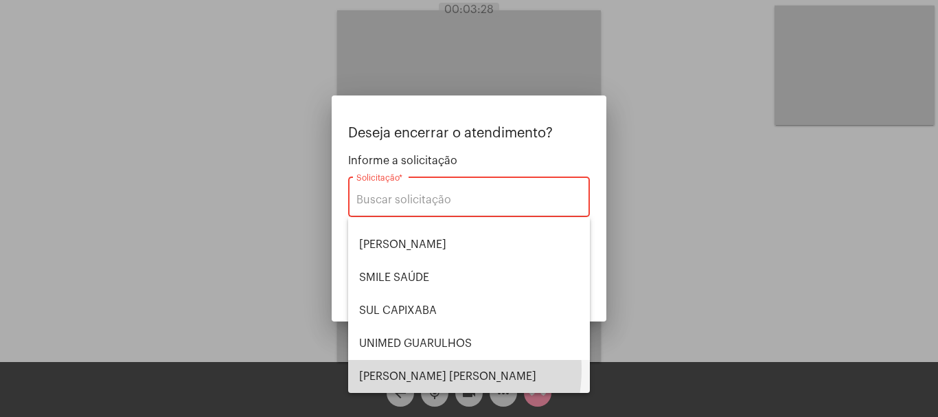
click at [430, 370] on span "VERA CRUZ" at bounding box center [469, 376] width 220 height 33
type input "VERA CRUZ"
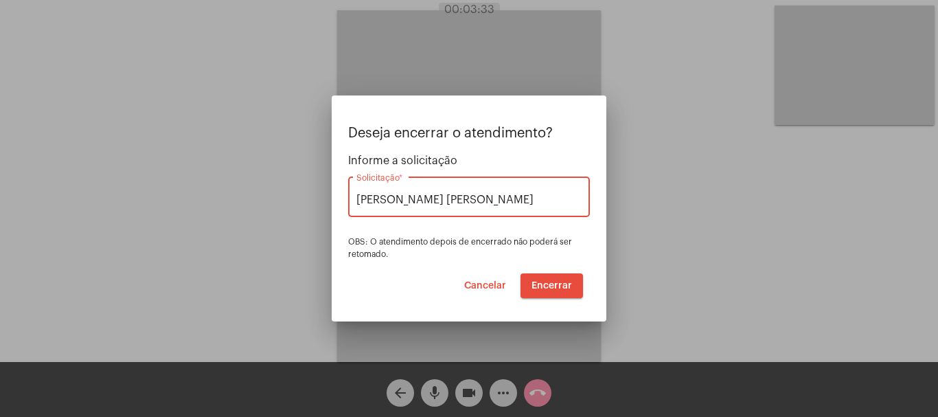
click at [552, 280] on button "Encerrar" at bounding box center [552, 285] width 63 height 25
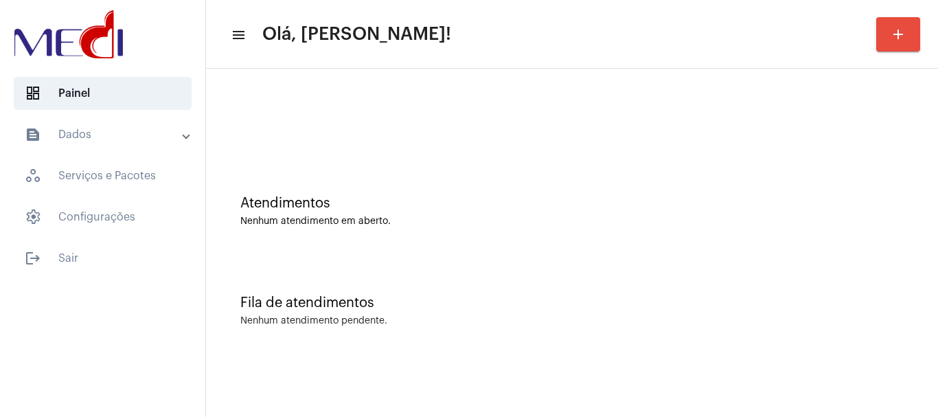
click at [442, 152] on div at bounding box center [572, 115] width 718 height 79
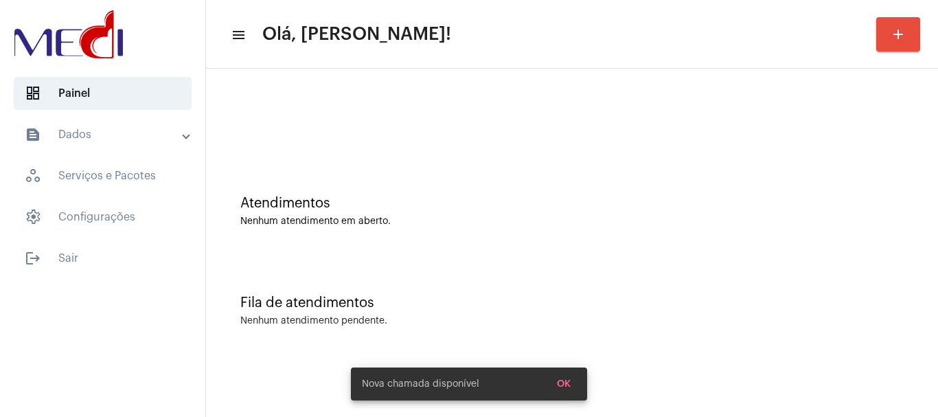
drag, startPoint x: 341, startPoint y: 115, endPoint x: 349, endPoint y: 114, distance: 7.6
click at [342, 114] on div at bounding box center [572, 115] width 718 height 79
click at [510, 170] on div "Atendimentos Nenhum atendimento em aberto." at bounding box center [572, 205] width 718 height 100
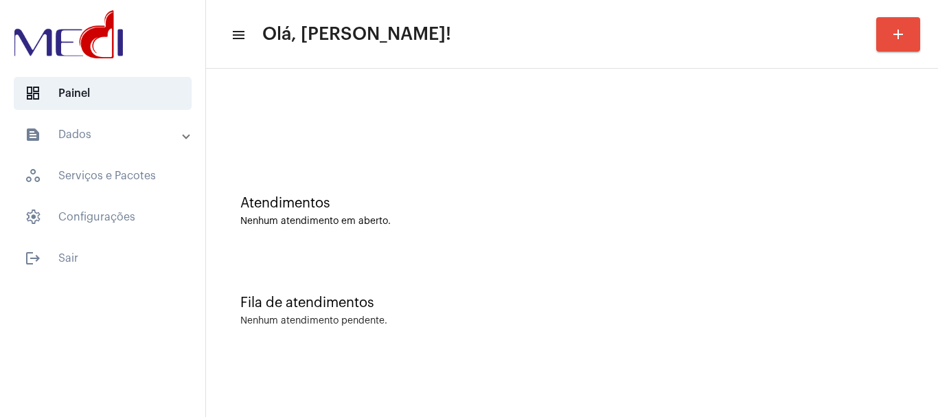
click at [688, 214] on div "Atendimentos Nenhum atendimento em aberto." at bounding box center [572, 211] width 664 height 31
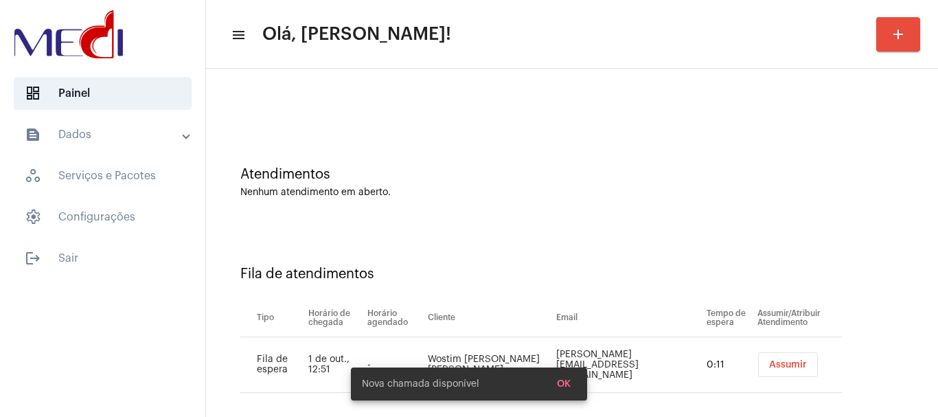
scroll to position [42, 0]
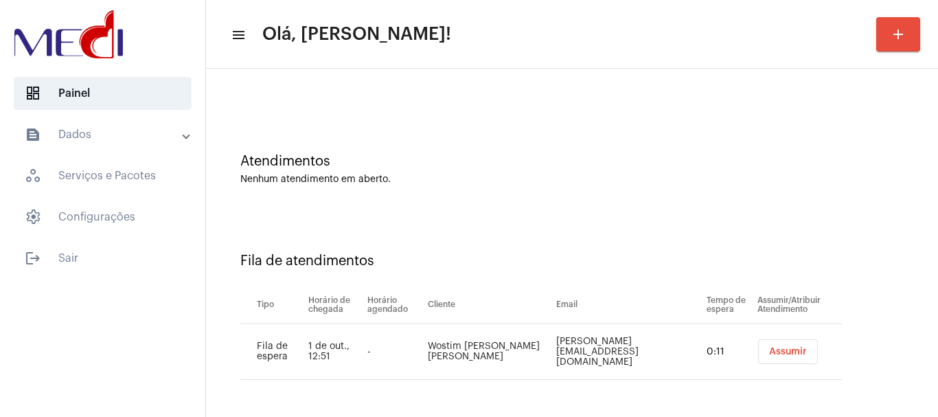
click at [758, 345] on button "Assumir" at bounding box center [788, 351] width 60 height 25
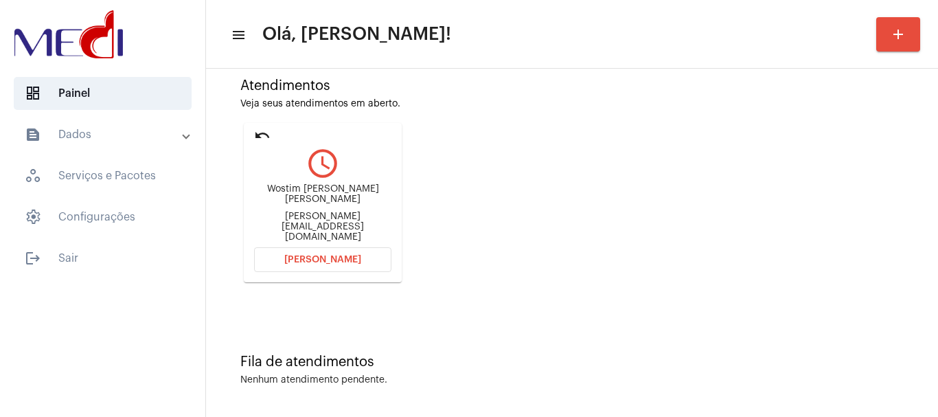
scroll to position [120, 0]
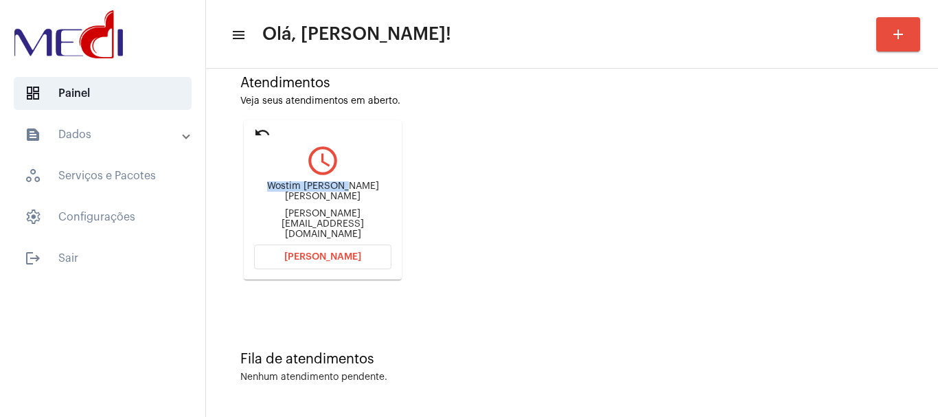
drag, startPoint x: 257, startPoint y: 196, endPoint x: 332, endPoint y: 204, distance: 76.0
click at [332, 204] on mat-card "undo query_builder Wostim guandalini de oliveira Guandalini.wg@gmail.com Abrir …" at bounding box center [323, 199] width 158 height 159
copy div "Wostim guandali"
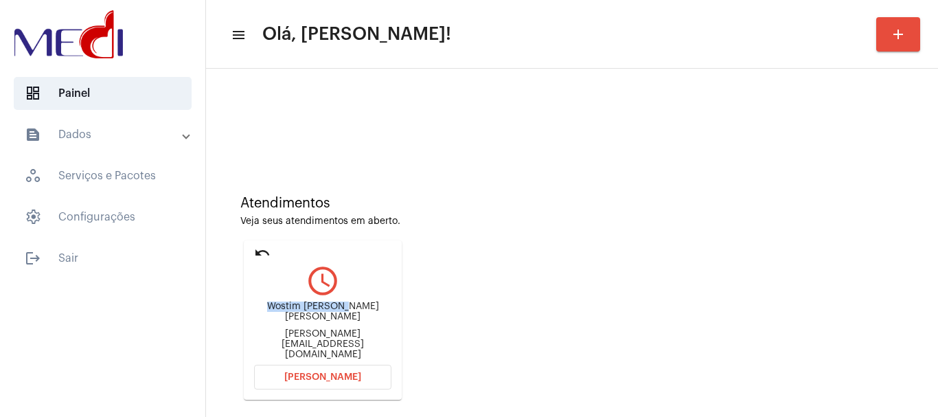
scroll to position [69, 0]
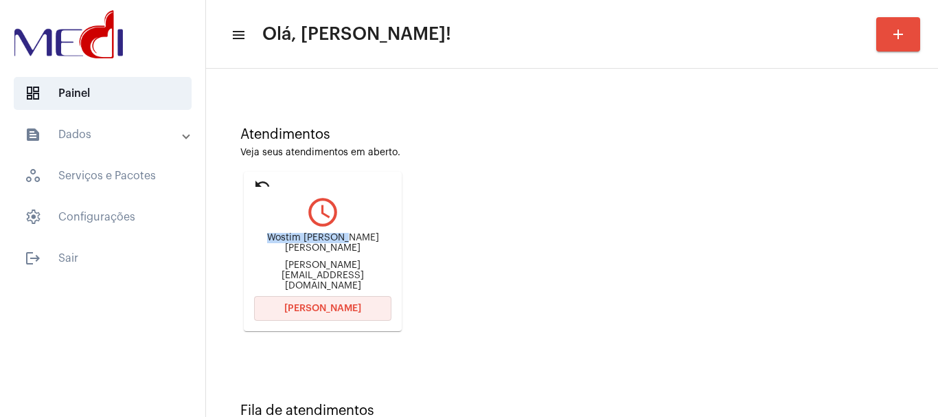
click at [332, 317] on button "Abrir Chamada" at bounding box center [322, 308] width 137 height 25
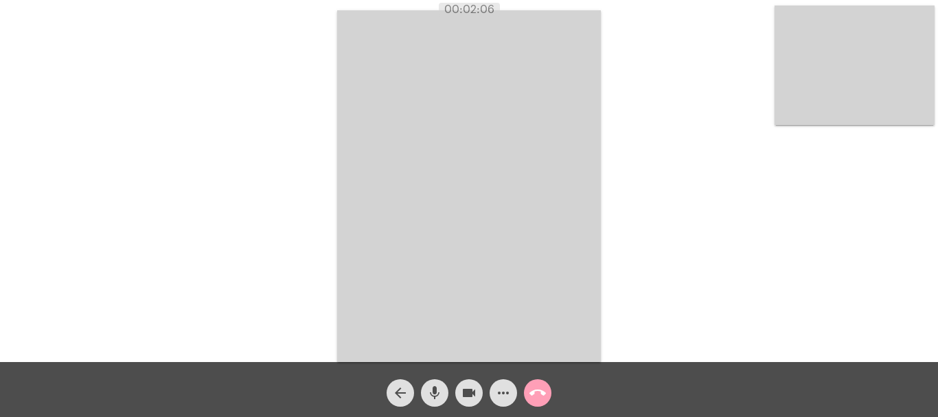
click at [542, 387] on mat-icon "call_end" at bounding box center [538, 393] width 16 height 16
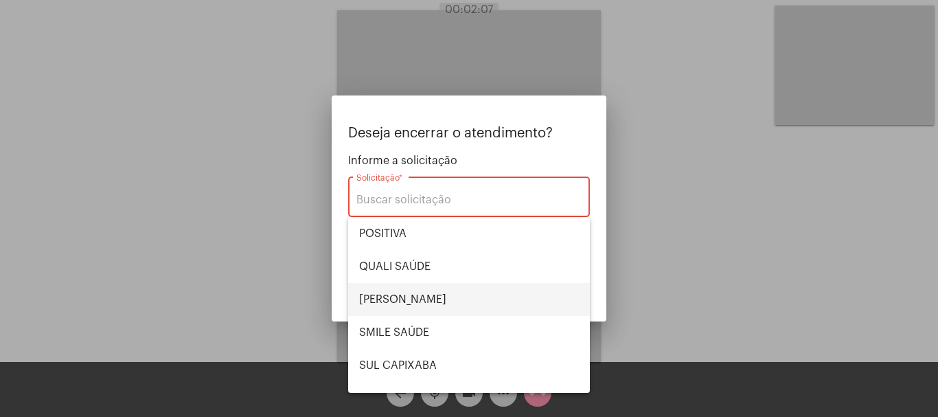
scroll to position [286, 0]
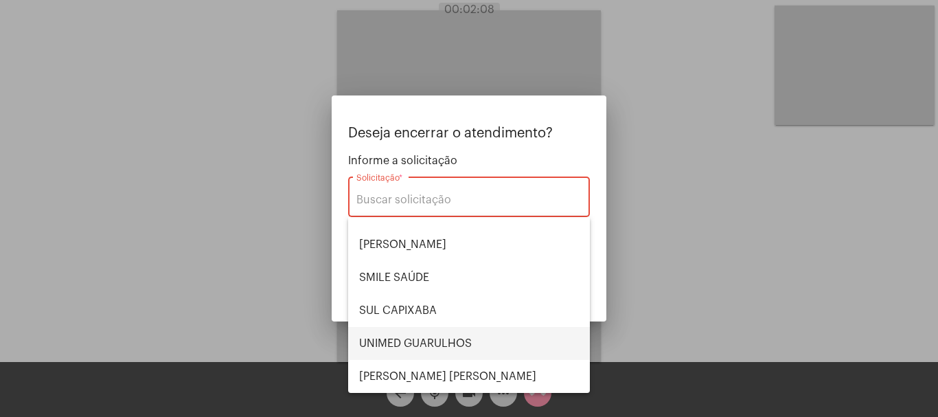
click at [439, 339] on span "UNIMED GUARULHOS" at bounding box center [469, 343] width 220 height 33
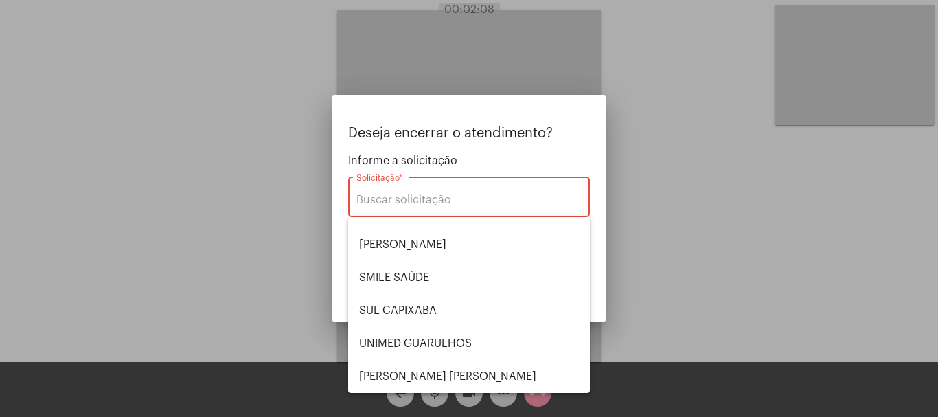
type input "UNIMED GUARULHOS"
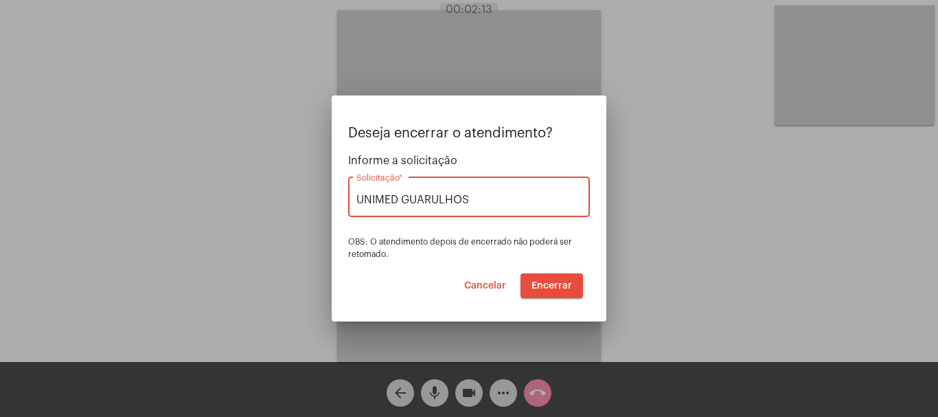
click at [554, 281] on span "Encerrar" at bounding box center [552, 286] width 41 height 10
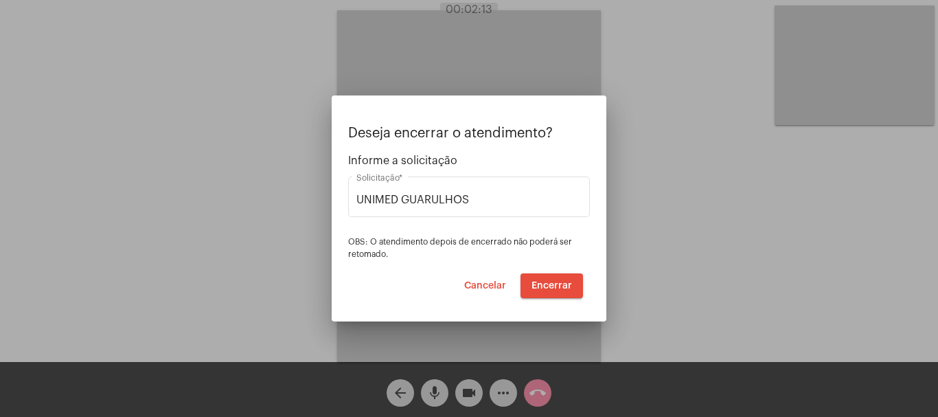
click at [553, 281] on span "Encerrar" at bounding box center [552, 286] width 41 height 10
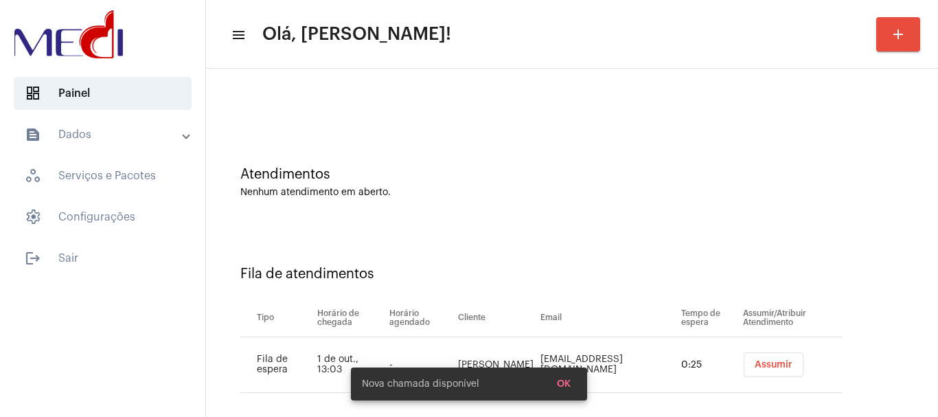
scroll to position [42, 0]
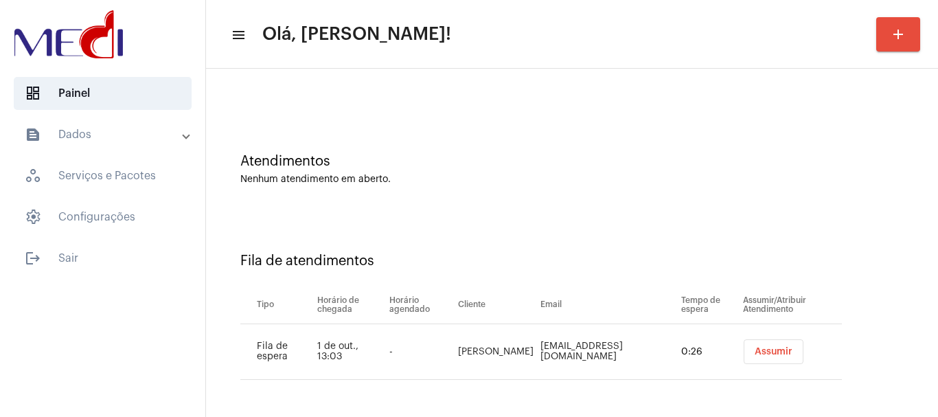
click at [755, 352] on span "Assumir" at bounding box center [774, 352] width 38 height 10
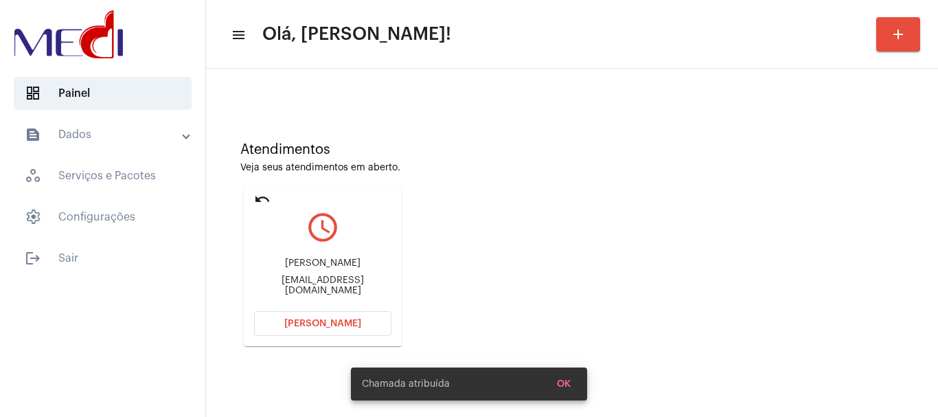
scroll to position [120, 0]
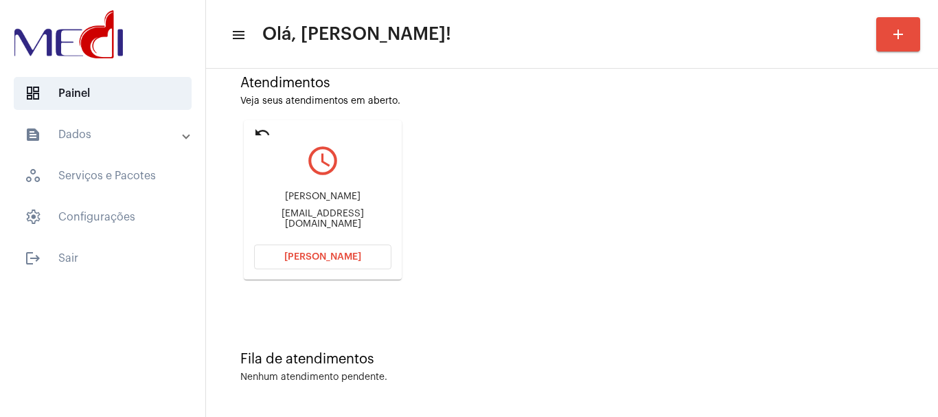
drag, startPoint x: 267, startPoint y: 201, endPoint x: 336, endPoint y: 201, distance: 68.7
click at [336, 201] on div "Gelci Pereira de Souza" at bounding box center [322, 197] width 137 height 10
copy div "Gelci Pereira d"
click at [279, 262] on button "Abrir Chamada" at bounding box center [322, 257] width 137 height 25
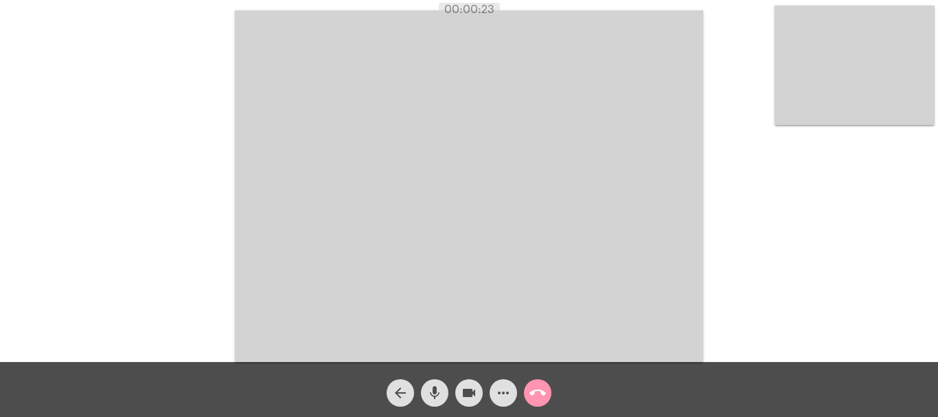
click at [541, 392] on mat-icon "call_end" at bounding box center [538, 393] width 16 height 16
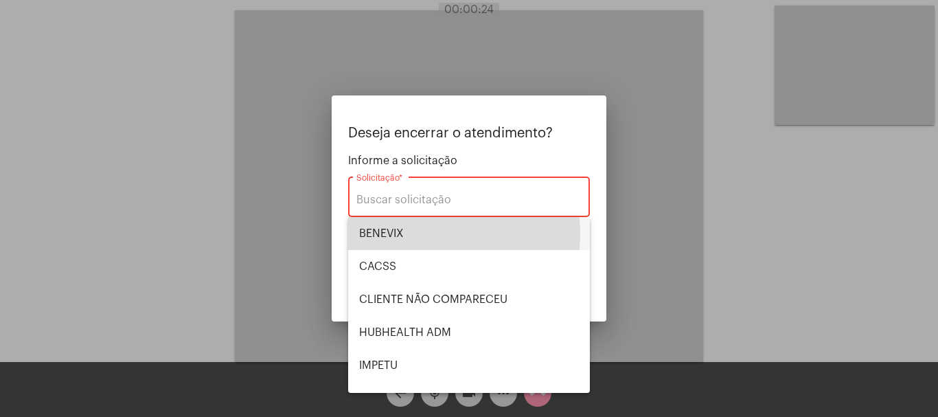
drag, startPoint x: 438, startPoint y: 234, endPoint x: 469, endPoint y: 251, distance: 35.0
click at [440, 234] on span "BENEVIX" at bounding box center [469, 233] width 220 height 33
type input "BENEVIX"
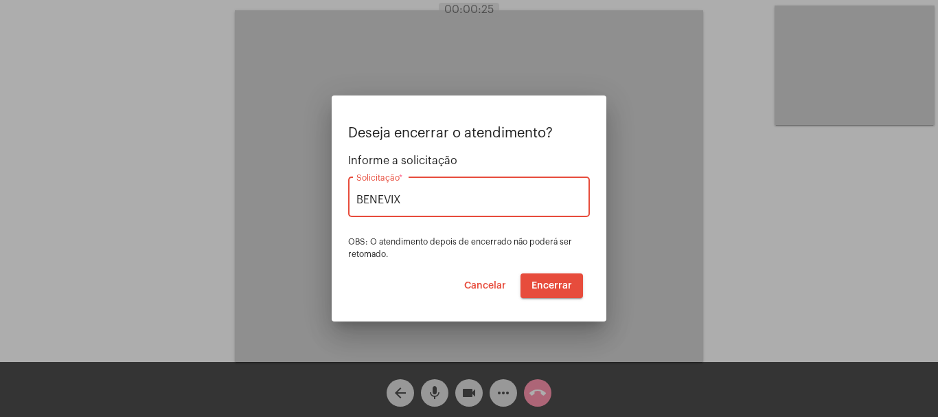
click at [558, 283] on span "Encerrar" at bounding box center [552, 286] width 41 height 10
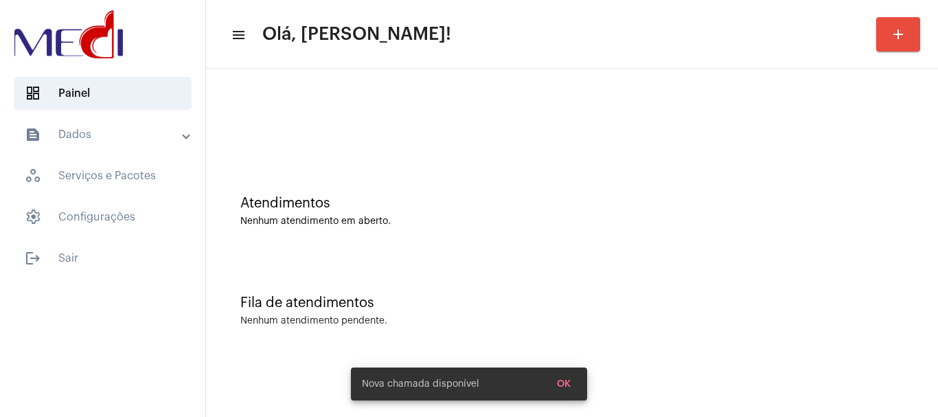
click at [661, 269] on div "Fila de atendimentos Nenhum atendimento pendente." at bounding box center [572, 304] width 718 height 100
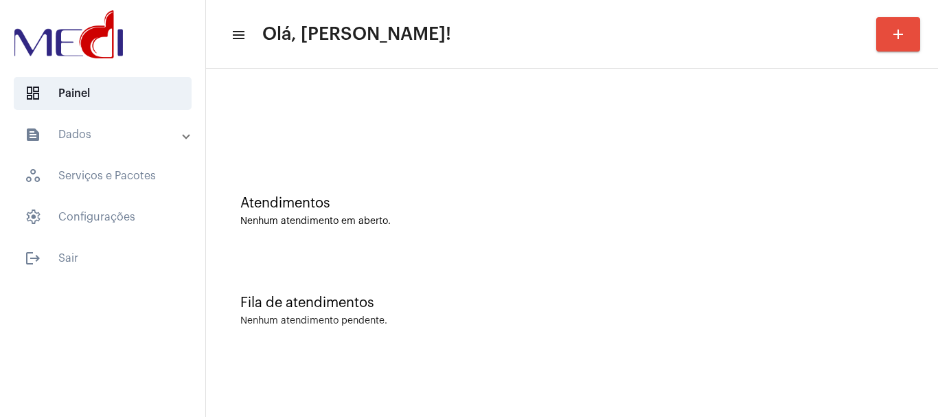
click at [415, 207] on div "Atendimentos" at bounding box center [572, 203] width 664 height 15
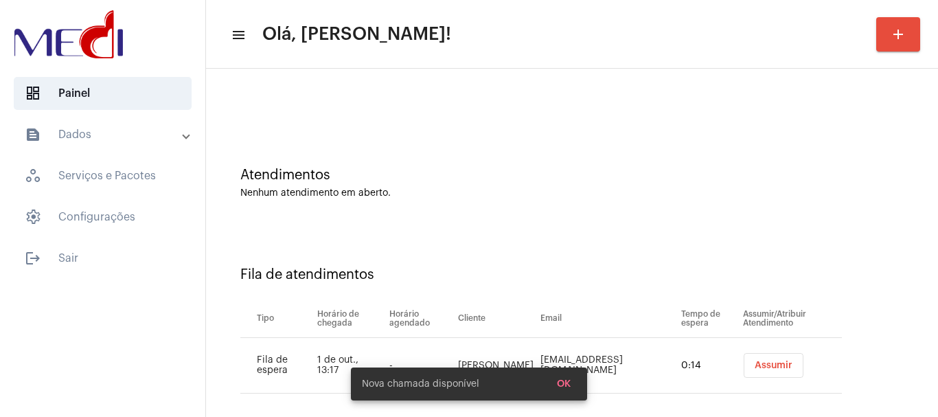
scroll to position [42, 0]
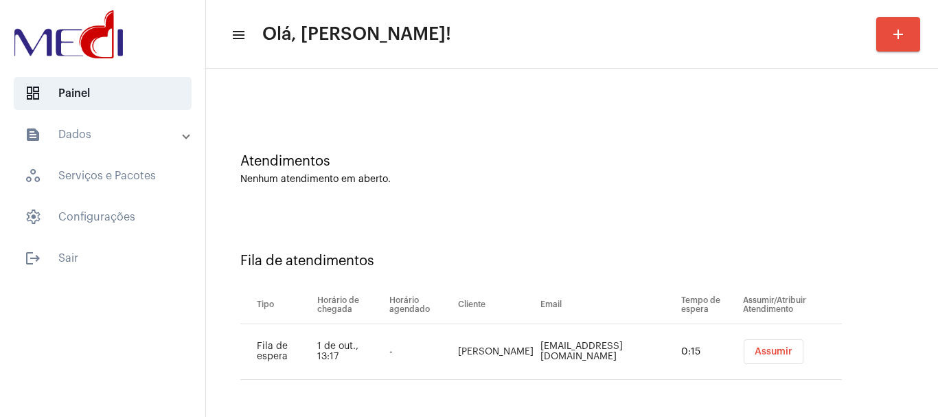
click at [767, 345] on button "Assumir" at bounding box center [774, 351] width 60 height 25
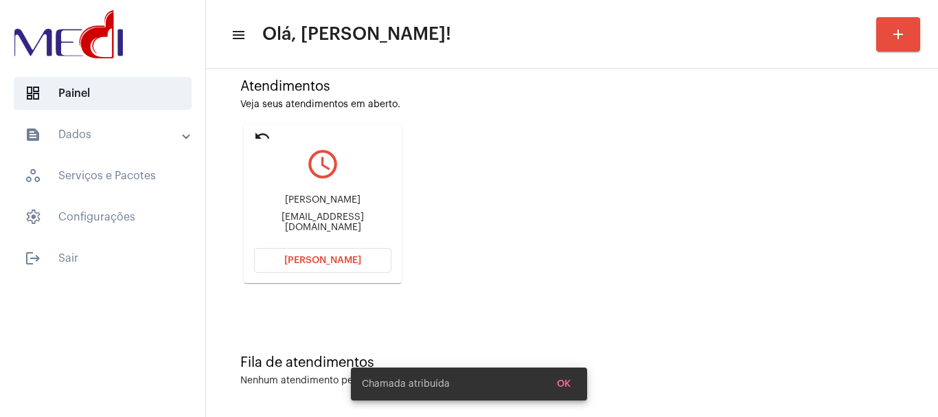
scroll to position [120, 0]
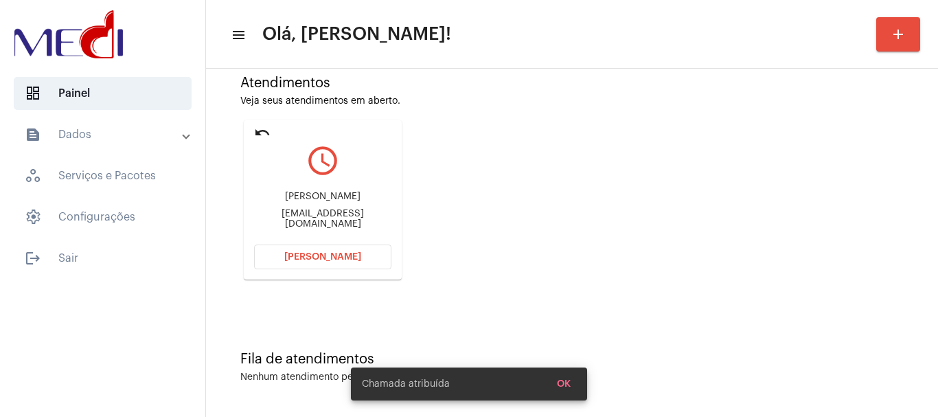
drag, startPoint x: 313, startPoint y: 205, endPoint x: 342, endPoint y: 207, distance: 28.9
click at [342, 207] on div "Lucinete dos [PERSON_NAME] [EMAIL_ADDRESS][DOMAIN_NAME]" at bounding box center [322, 210] width 137 height 62
copy div "Lucinete dos sant"
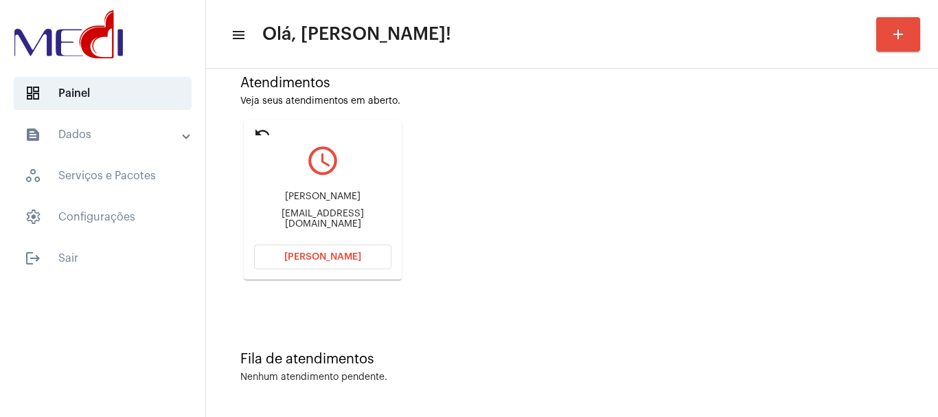
click at [356, 247] on button "[PERSON_NAME]" at bounding box center [322, 257] width 137 height 25
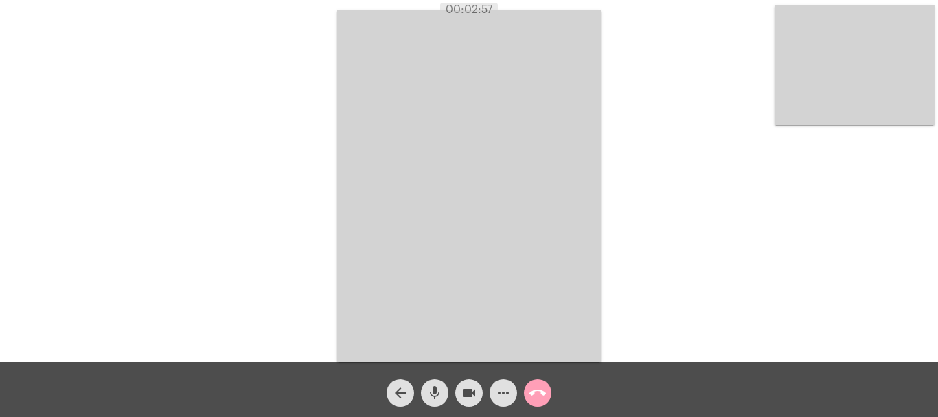
click at [542, 394] on mat-icon "call_end" at bounding box center [538, 393] width 16 height 16
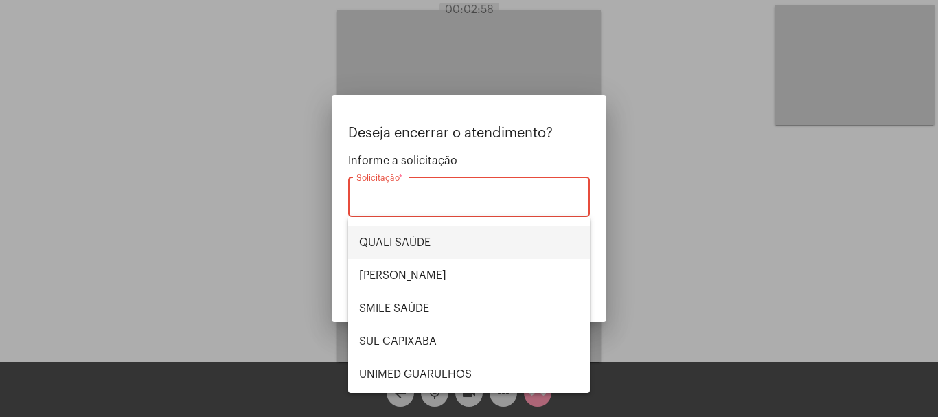
scroll to position [286, 0]
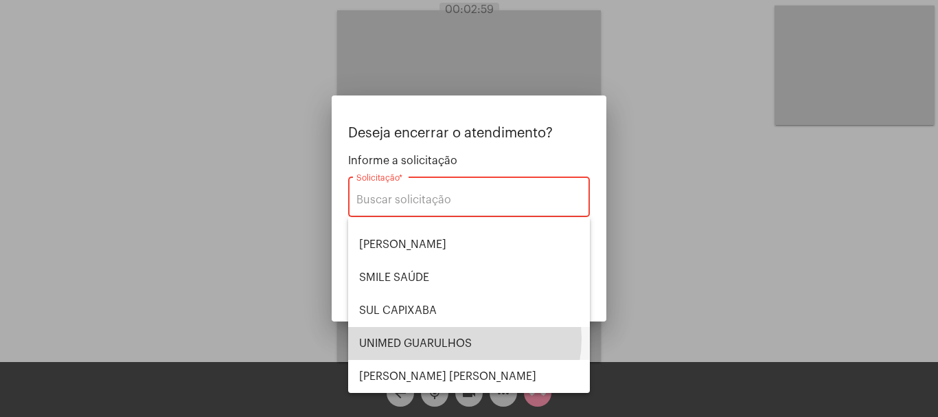
click at [455, 339] on span "UNIMED GUARULHOS" at bounding box center [469, 343] width 220 height 33
type input "UNIMED GUARULHOS"
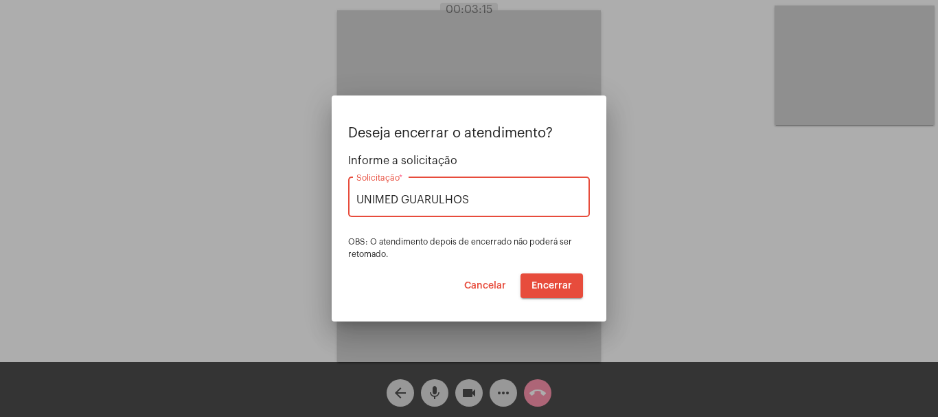
click at [556, 277] on button "Encerrar" at bounding box center [552, 285] width 63 height 25
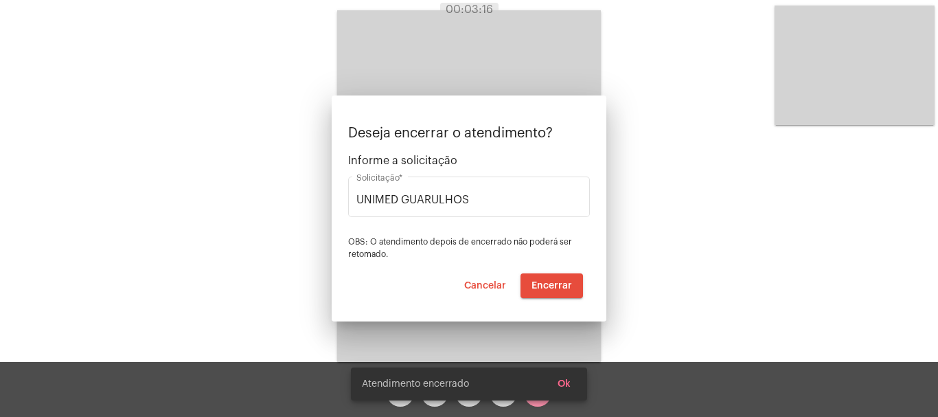
click at [553, 282] on video at bounding box center [469, 186] width 264 height 352
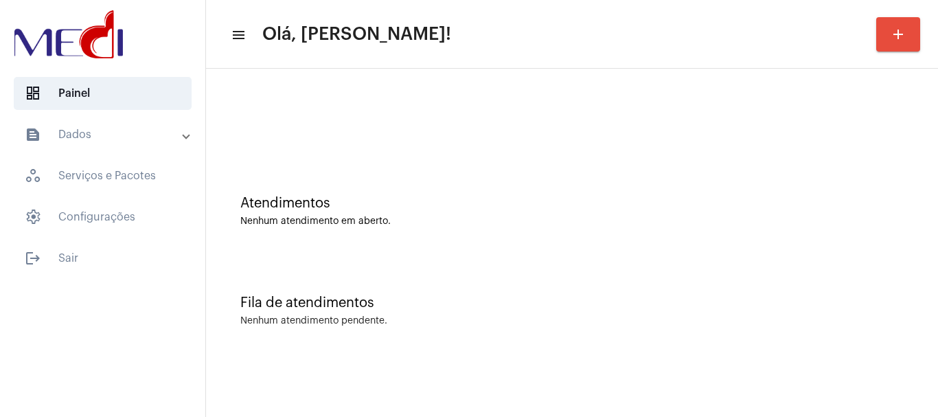
click at [525, 240] on div "Atendimentos Nenhum atendimento em aberto." at bounding box center [572, 205] width 718 height 100
click at [522, 218] on div "Nenhum atendimento em aberto." at bounding box center [572, 221] width 664 height 10
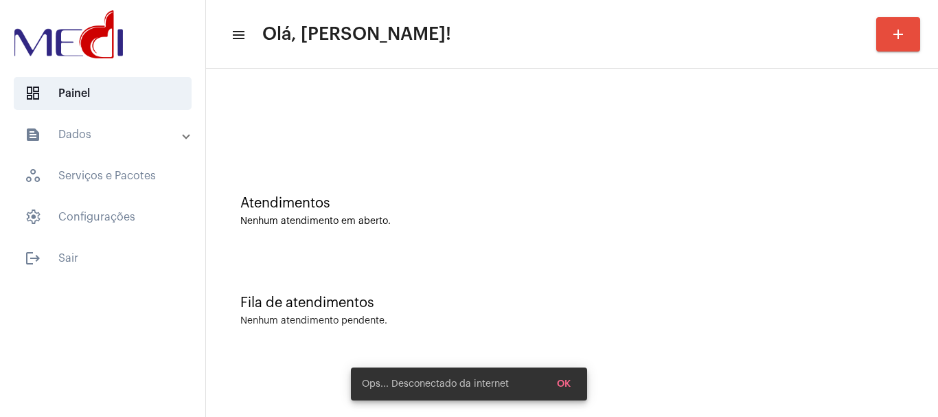
click at [690, 247] on div "Atendimentos Nenhum atendimento em aberto." at bounding box center [572, 205] width 718 height 100
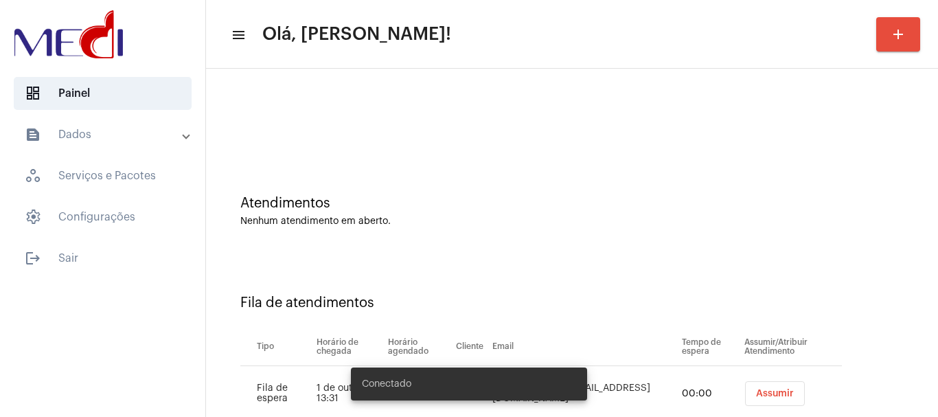
click at [523, 133] on div at bounding box center [572, 115] width 718 height 79
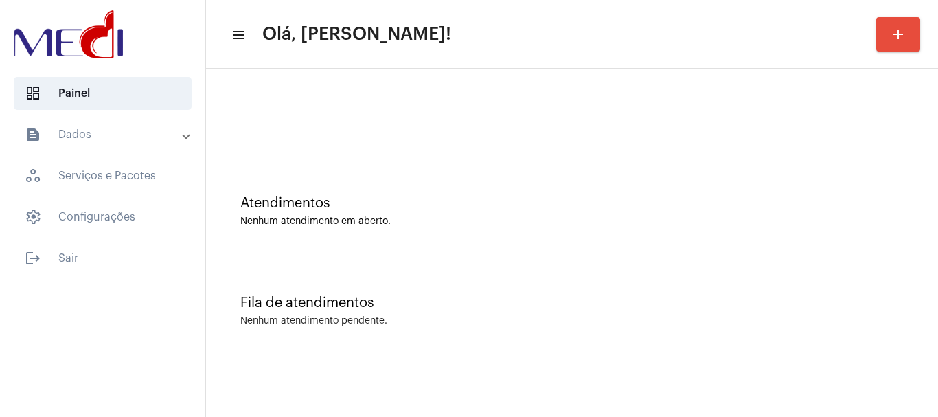
click at [620, 214] on div "Atendimentos Nenhum atendimento em aberto." at bounding box center [572, 211] width 664 height 31
click at [492, 153] on div at bounding box center [572, 115] width 718 height 79
click at [530, 174] on div "Atendimentos Nenhum atendimento em aberto." at bounding box center [572, 205] width 718 height 100
click at [468, 218] on div "Atendimentos Nenhum atendimento em aberto." at bounding box center [572, 211] width 664 height 31
click at [384, 171] on div "Atendimentos Nenhum atendimento em aberto." at bounding box center [572, 205] width 718 height 100
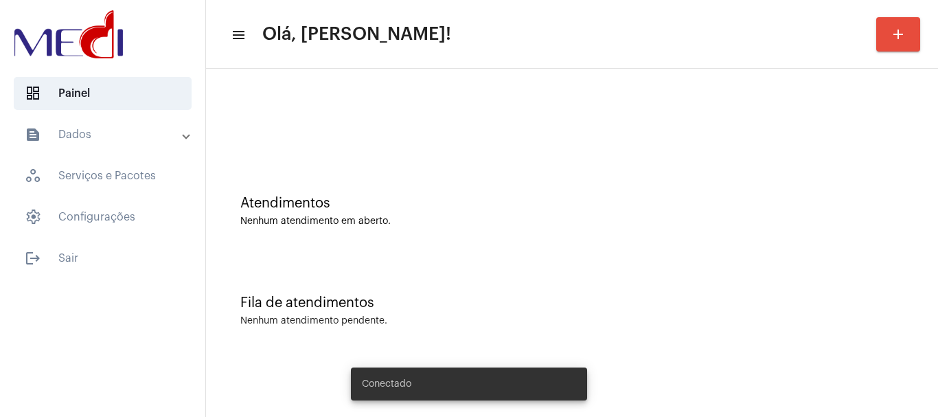
click at [671, 275] on div "Fila de atendimentos Nenhum atendimento pendente." at bounding box center [572, 304] width 718 height 100
click at [399, 124] on div at bounding box center [572, 122] width 664 height 10
click at [485, 171] on div "Atendimentos Nenhum atendimento em aberto." at bounding box center [572, 205] width 718 height 100
